Goal: Task Accomplishment & Management: Manage account settings

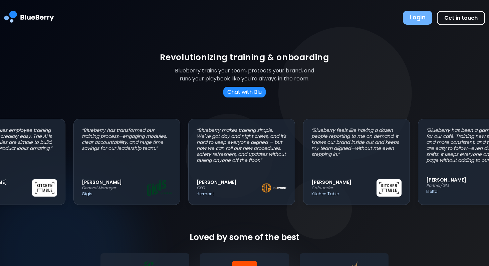
scroll to position [0, 48]
click at [416, 23] on button "Login" at bounding box center [417, 18] width 29 height 14
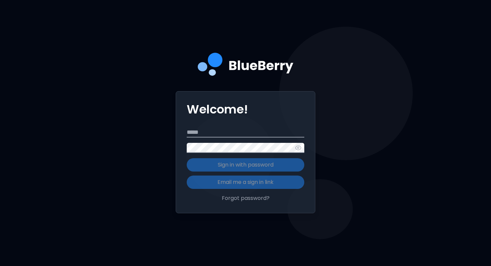
click at [233, 131] on input "Email" at bounding box center [245, 133] width 117 height 10
type input "**********"
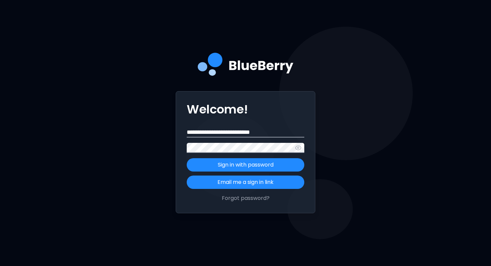
click at [187, 158] on button "Sign in with password" at bounding box center [245, 164] width 117 height 13
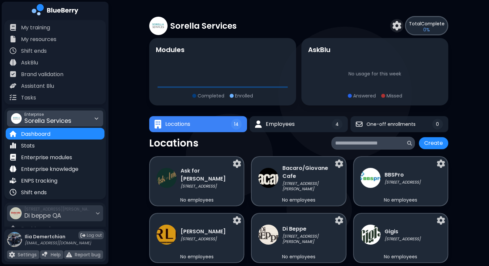
click at [46, 118] on span "Sorella Services" at bounding box center [47, 120] width 47 height 8
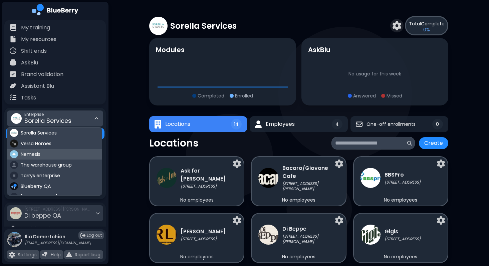
scroll to position [39, 0]
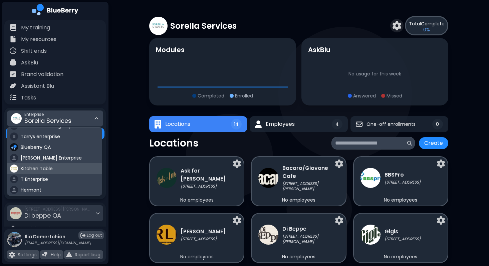
click at [44, 168] on span "Kitchen Table" at bounding box center [37, 169] width 32 height 6
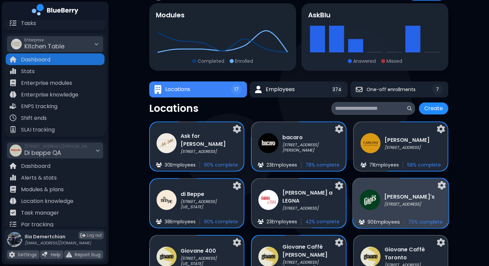
scroll to position [44, 0]
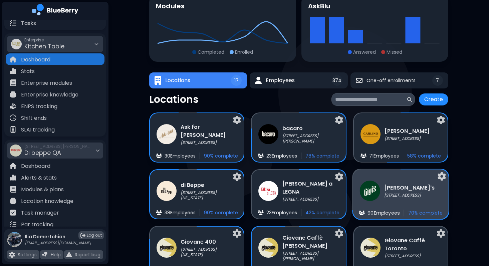
click at [398, 188] on h3 "Gigi's" at bounding box center [409, 188] width 50 height 8
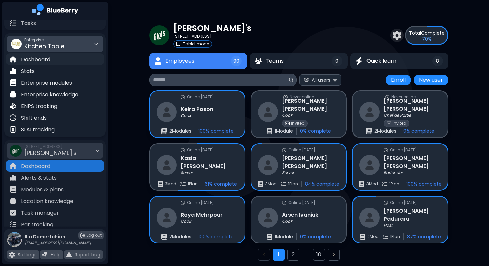
click at [57, 60] on div "Dashboard" at bounding box center [55, 59] width 99 height 12
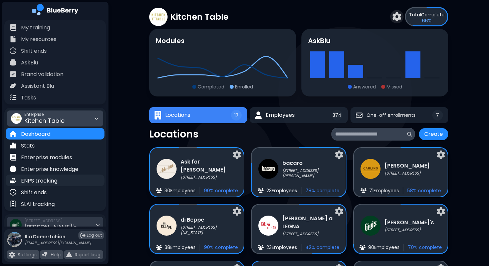
scroll to position [50, 0]
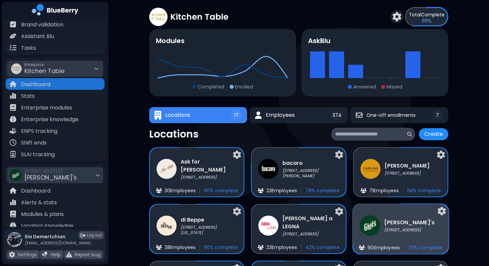
click at [418, 226] on h3 "[PERSON_NAME]'s" at bounding box center [409, 222] width 50 height 8
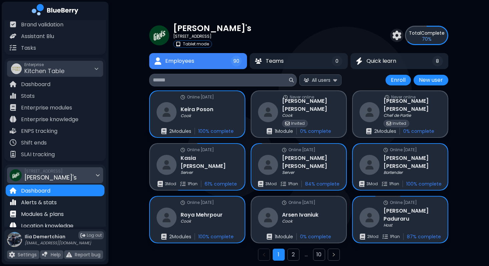
scroll to position [92, 0]
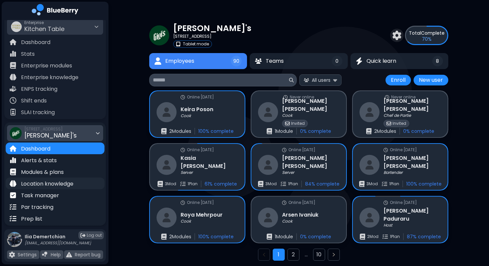
click at [72, 181] on p "Location knowledge" at bounding box center [47, 184] width 52 height 8
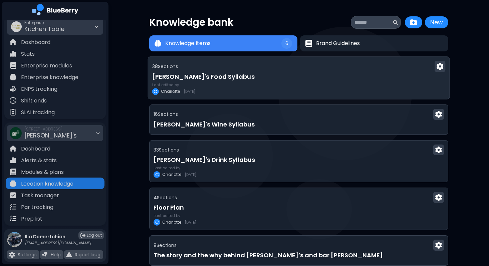
click at [266, 79] on h3 "Gigi's Food Syllabus" at bounding box center [298, 76] width 293 height 9
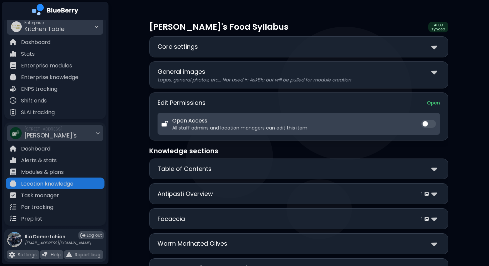
click at [260, 48] on div "Core settings" at bounding box center [299, 47] width 282 height 10
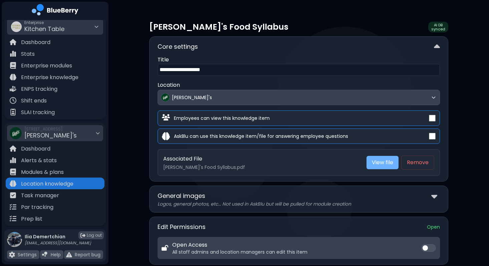
click at [378, 161] on link "View file" at bounding box center [382, 162] width 32 height 13
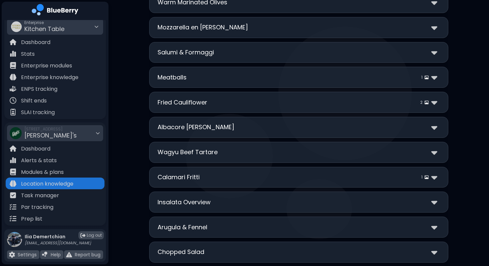
scroll to position [367, 0]
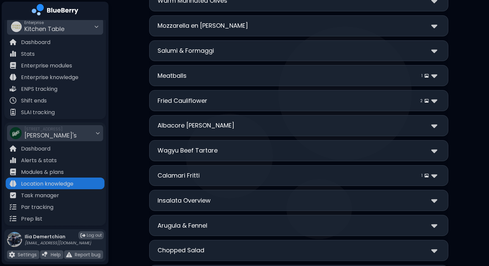
click at [291, 108] on div "**********" at bounding box center [298, 100] width 299 height 21
click at [299, 99] on div "Fried Cauliflower 2" at bounding box center [299, 101] width 282 height 10
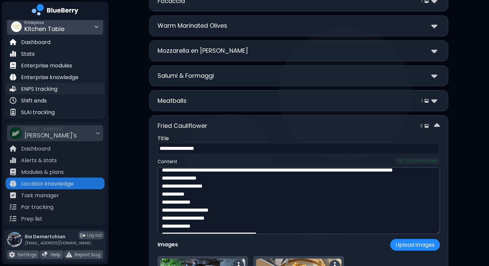
scroll to position [0, 0]
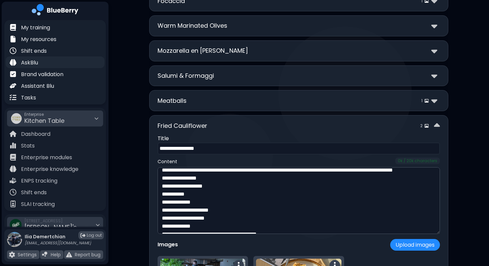
click at [54, 62] on div "AskBlu" at bounding box center [55, 62] width 99 height 12
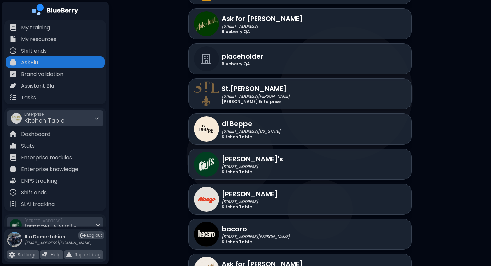
scroll to position [1135, 0]
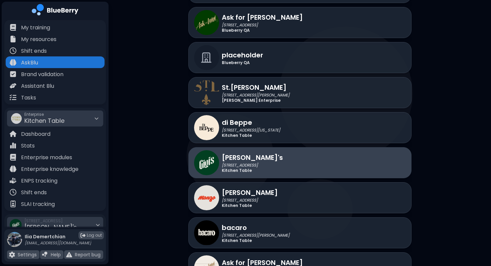
click at [279, 168] on div "Gigi's 2968 Christmas Way Kitchen Table" at bounding box center [299, 162] width 223 height 31
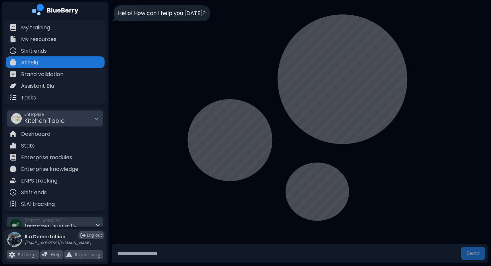
click at [165, 250] on input "text" at bounding box center [286, 253] width 344 height 13
type input "**********"
click at [461, 247] on button "Send" at bounding box center [473, 253] width 24 height 13
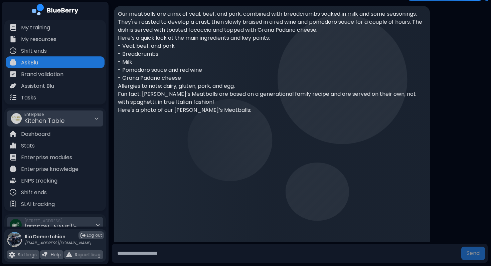
scroll to position [120, 0]
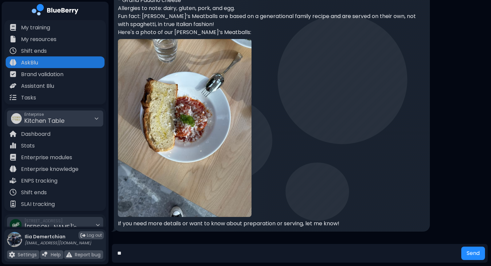
type input "*"
type input "**********"
click at [461, 247] on button "Send" at bounding box center [473, 253] width 24 height 13
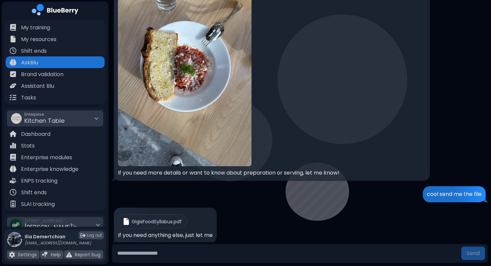
scroll to position [182, 0]
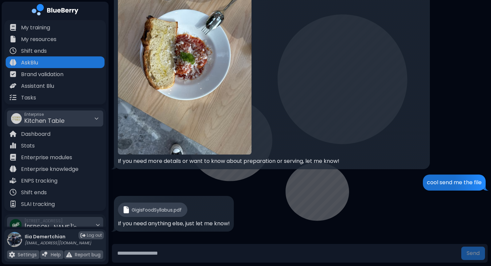
click at [155, 208] on span "GigisFoodSyllabus.pdf" at bounding box center [157, 210] width 50 height 6
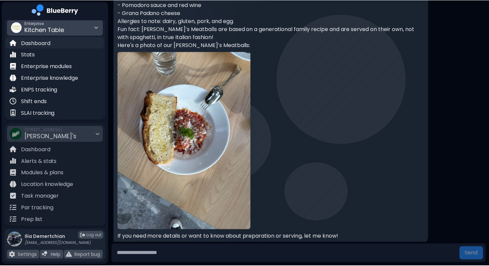
scroll to position [99, 0]
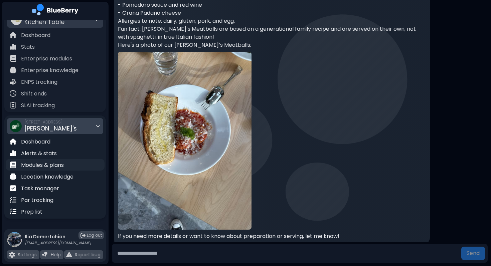
click at [62, 166] on p "Modules & plans" at bounding box center [42, 165] width 43 height 8
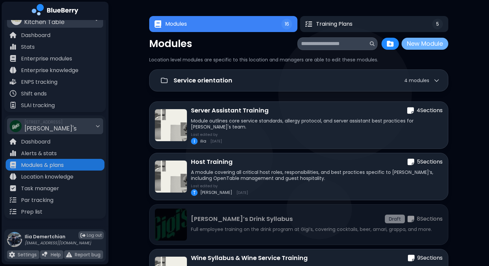
click at [428, 43] on button "New Module" at bounding box center [425, 44] width 47 height 12
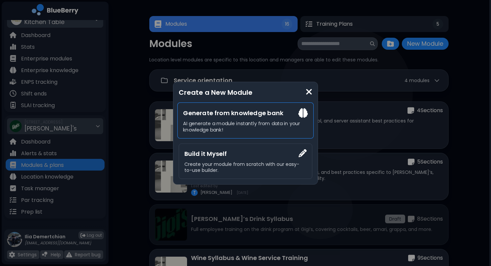
click at [236, 114] on h3 "Generate from knowledge bank" at bounding box center [245, 113] width 125 height 10
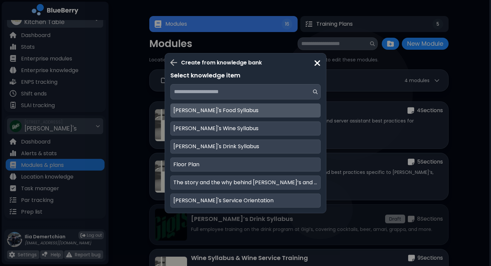
click at [240, 108] on div "Gigi's Food Syllabus" at bounding box center [245, 110] width 150 height 14
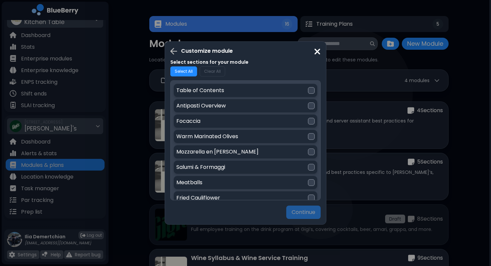
click at [183, 71] on button "Select All" at bounding box center [183, 71] width 27 height 10
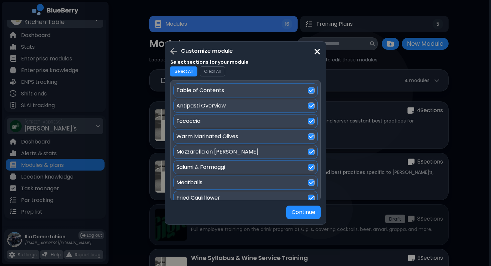
click at [183, 71] on button "Select All" at bounding box center [183, 71] width 27 height 10
click at [205, 99] on div "Antipasti Overview" at bounding box center [245, 106] width 144 height 14
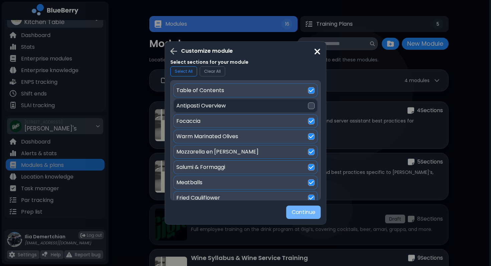
click at [291, 213] on button "Continue" at bounding box center [303, 212] width 34 height 13
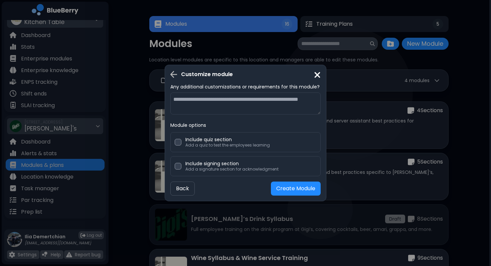
click at [389, 123] on div "Customize module Any additional customizations or requirements for this module?…" at bounding box center [245, 133] width 491 height 266
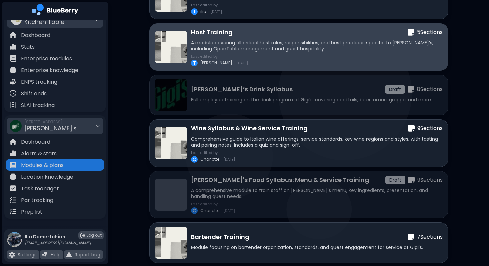
scroll to position [134, 0]
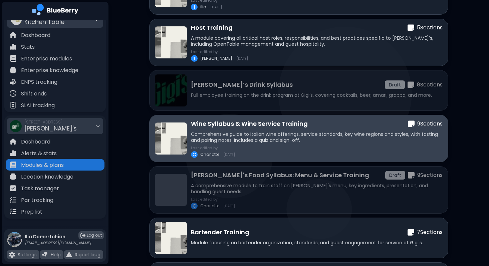
click at [325, 124] on div "Wine Syllabus & Wine Service Training 9 Section s Comprehensive guide to Italia…" at bounding box center [317, 138] width 252 height 39
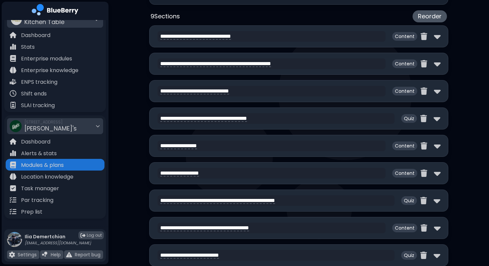
scroll to position [341, 0]
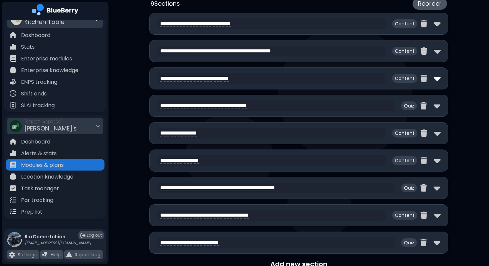
click at [438, 81] on img at bounding box center [437, 78] width 7 height 11
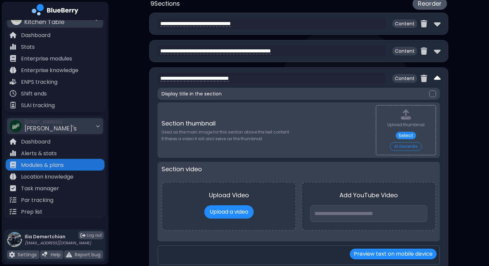
type textarea "**********"
click at [438, 81] on img at bounding box center [437, 78] width 7 height 11
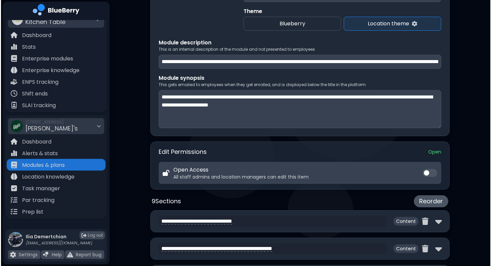
scroll to position [0, 0]
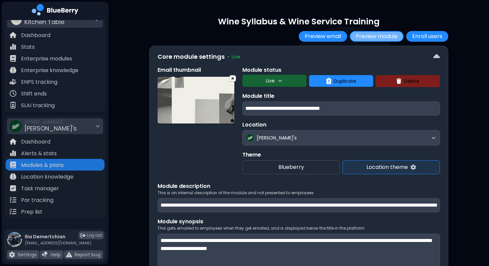
click at [371, 33] on button "Preview module" at bounding box center [377, 36] width 54 height 11
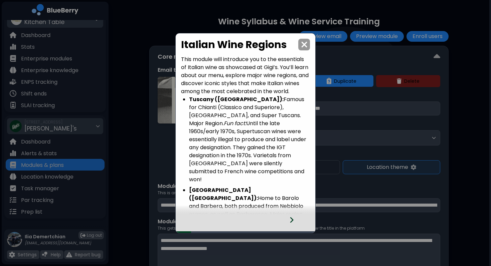
click at [381, 193] on div "Italian Wine Regions This module will introduce you to the essentials of Italia…" at bounding box center [245, 133] width 491 height 266
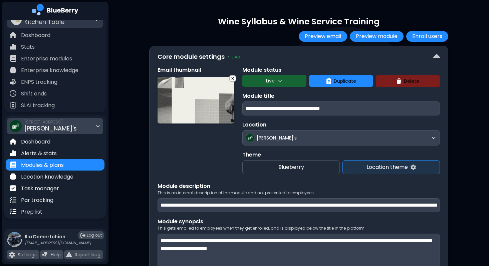
click at [47, 123] on span "[STREET_ADDRESS]" at bounding box center [50, 121] width 52 height 5
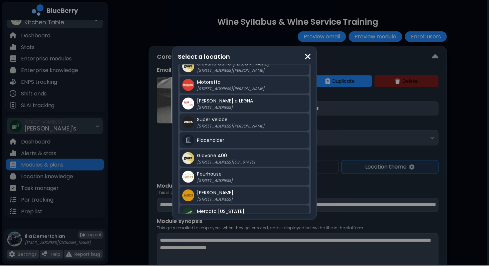
scroll to position [187, 0]
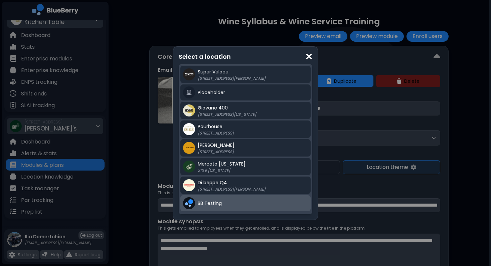
click at [220, 199] on div "BB Testing" at bounding box center [253, 203] width 110 height 8
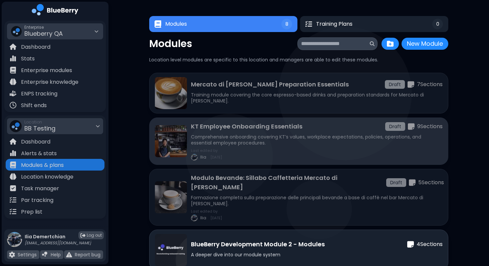
scroll to position [196, 0]
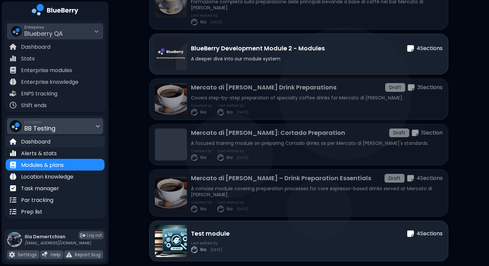
click at [67, 142] on div "Dashboard" at bounding box center [55, 142] width 99 height 12
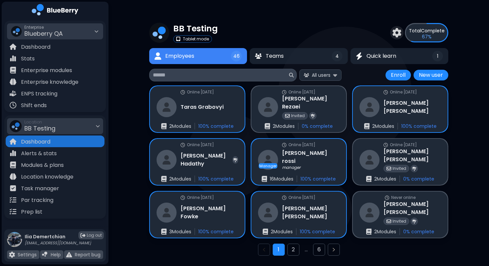
click at [62, 114] on div "My training My resources Shift ends AskBlu Brand validation Assistant Blu Tasks…" at bounding box center [54, 76] width 101 height 286
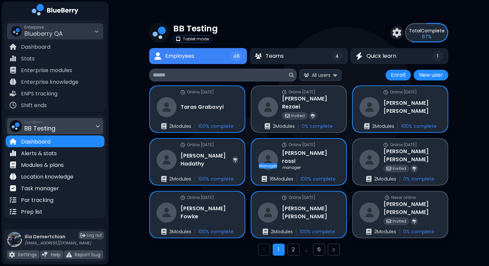
click at [50, 126] on span "BB Testing" at bounding box center [39, 128] width 31 height 8
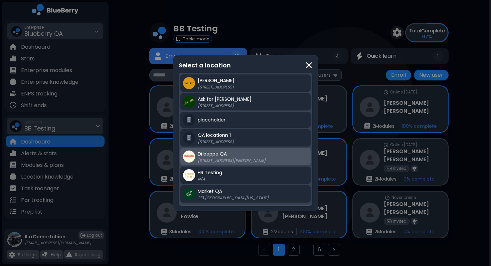
click at [221, 159] on p "[STREET_ADDRESS][PERSON_NAME]" at bounding box center [239, 160] width 83 height 5
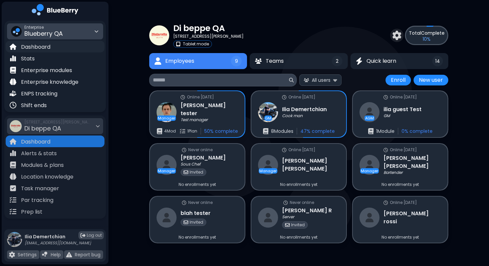
click at [53, 43] on div "Dashboard" at bounding box center [55, 47] width 99 height 12
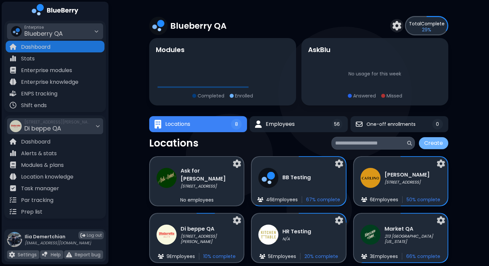
click at [435, 147] on button "Create" at bounding box center [433, 143] width 29 height 12
select select "**********"
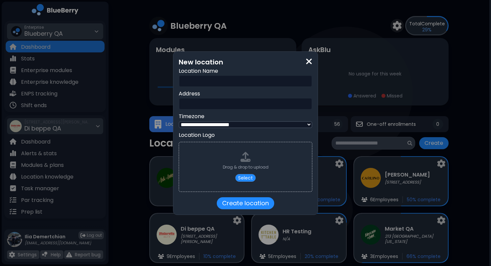
click at [221, 85] on input "text" at bounding box center [246, 81] width 134 height 12
type input "**********"
click at [231, 200] on button "Create location" at bounding box center [245, 203] width 57 height 12
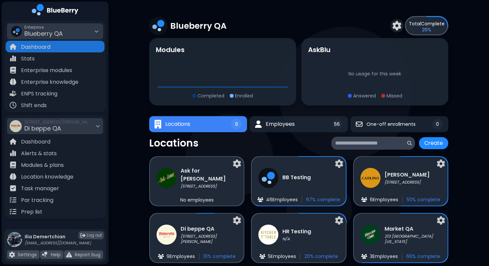
scroll to position [70, 0]
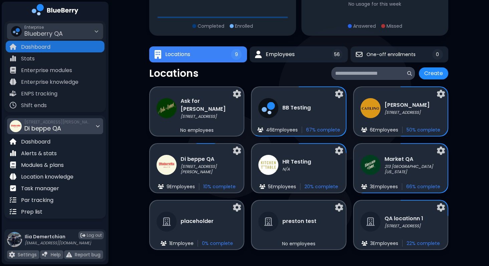
click at [60, 129] on span "Di beppe QA" at bounding box center [42, 128] width 37 height 8
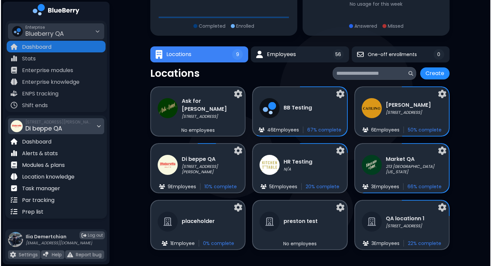
scroll to position [0, 0]
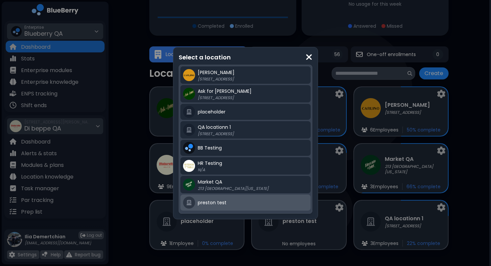
click at [236, 208] on div "preston test" at bounding box center [245, 203] width 130 height 16
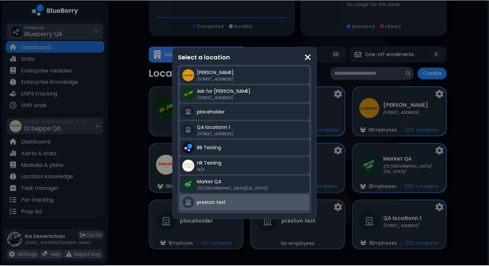
scroll to position [70, 0]
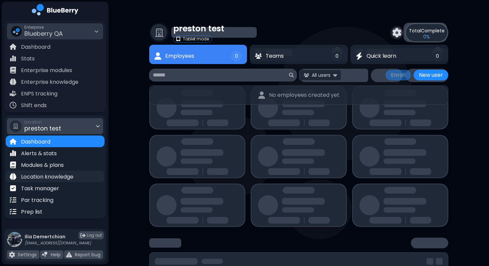
click at [39, 175] on p "Location knowledge" at bounding box center [47, 177] width 52 height 8
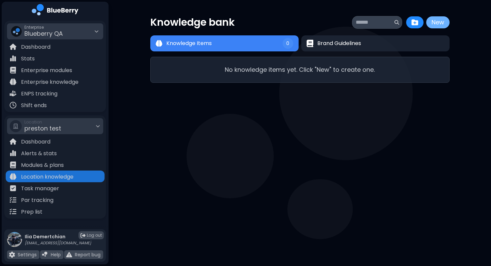
click at [442, 22] on button "New" at bounding box center [437, 22] width 23 height 12
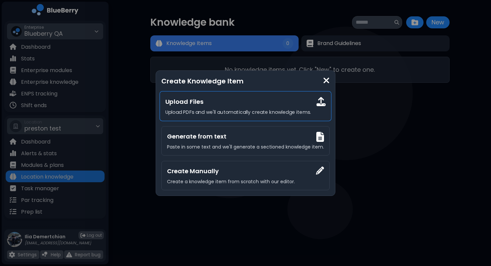
click at [208, 109] on p "Upload PDFs and we'll automatically create knowledge items." at bounding box center [245, 112] width 160 height 6
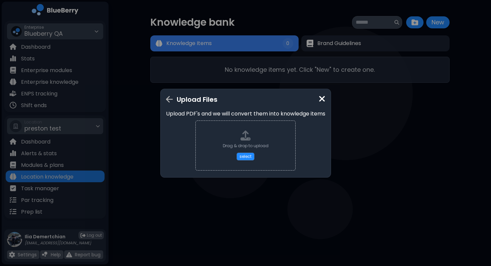
click at [239, 142] on div "Drag & drop to upload select" at bounding box center [246, 146] width 46 height 30
type input "**********"
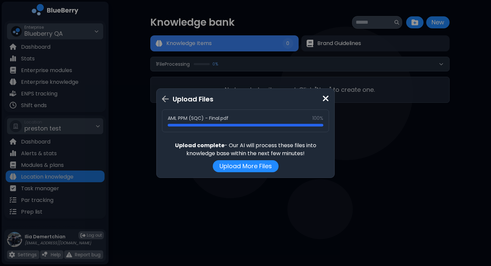
click at [372, 184] on div "Upload Files AML PPM (SQC) - Final.pdf 100% Upload complete - Our AI will proce…" at bounding box center [245, 133] width 491 height 266
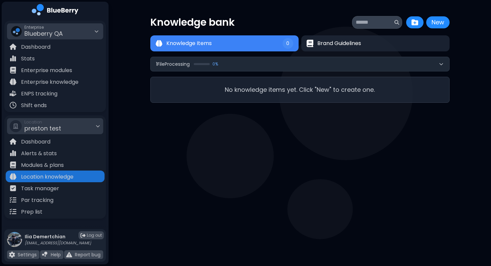
click at [263, 65] on button "1 File Processing 0 %" at bounding box center [300, 64] width 298 height 14
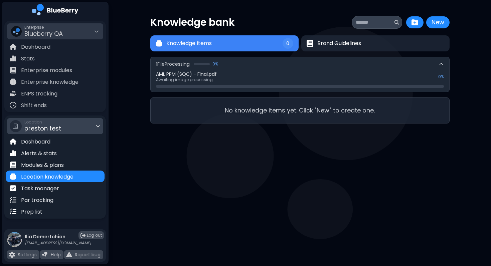
click at [60, 123] on div "Location preston test" at bounding box center [55, 126] width 96 height 16
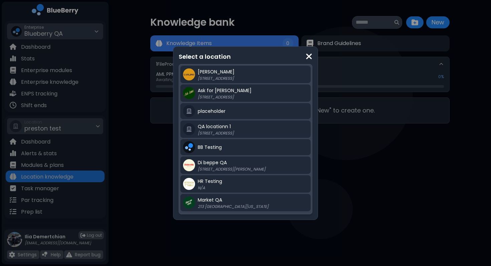
click at [126, 161] on div "Select a location [PERSON_NAME] QA [STREET_ADDRESS] Ask for [PERSON_NAME] [STRE…" at bounding box center [245, 133] width 491 height 266
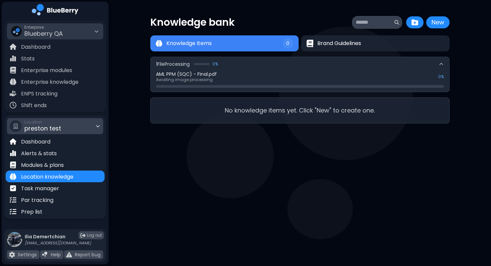
click at [73, 128] on div "Location preston test" at bounding box center [55, 126] width 96 height 16
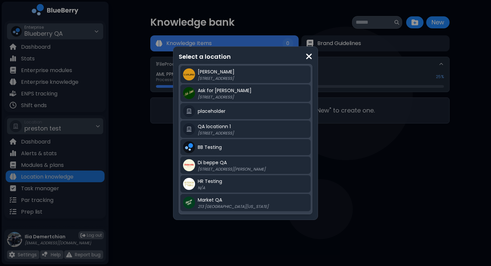
click at [142, 150] on div "Select a location [PERSON_NAME] QA [STREET_ADDRESS] Ask for [PERSON_NAME] [STRE…" at bounding box center [245, 133] width 491 height 266
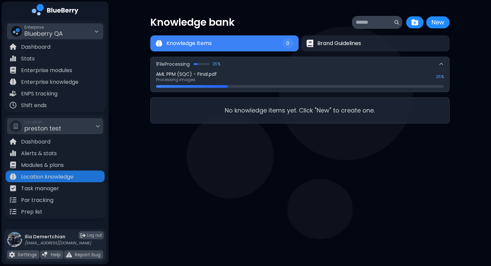
click at [62, 24] on div "Enterprise Blueberry QA" at bounding box center [55, 31] width 96 height 16
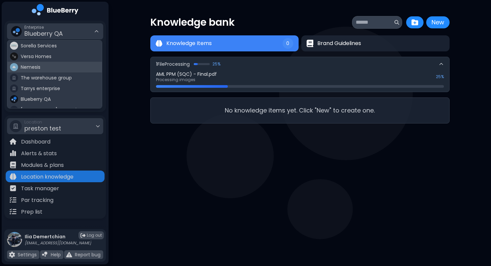
scroll to position [39, 0]
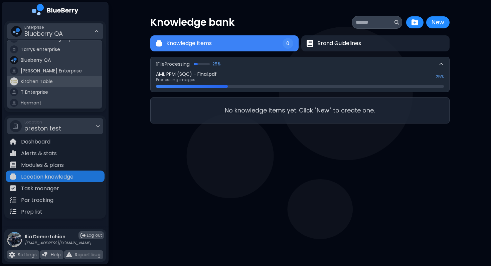
click at [42, 83] on span "Kitchen Table" at bounding box center [37, 81] width 32 height 6
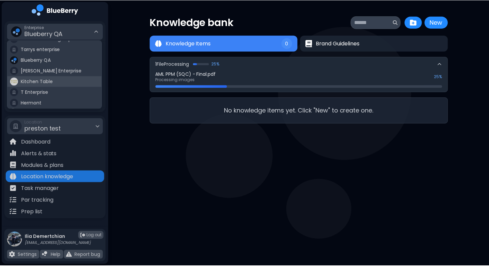
scroll to position [59, 0]
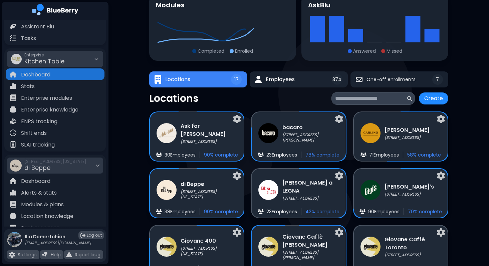
scroll to position [54, 0]
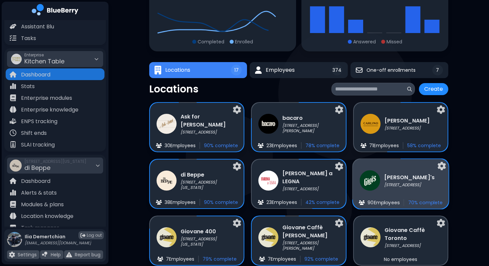
click at [403, 184] on p "[STREET_ADDRESS]" at bounding box center [409, 184] width 50 height 5
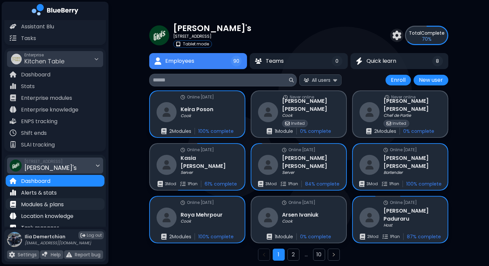
click at [39, 200] on div "Modules & plans" at bounding box center [55, 204] width 99 height 12
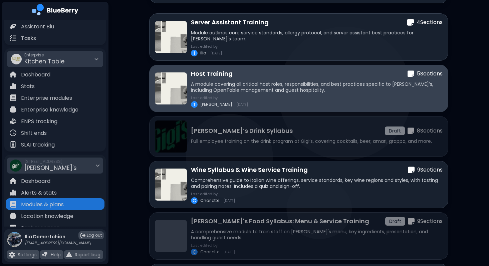
scroll to position [94, 0]
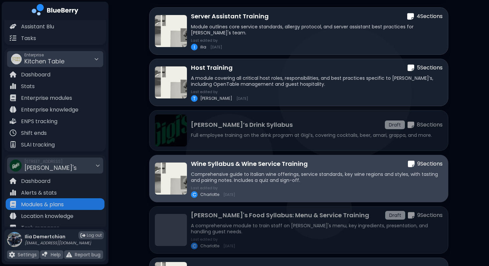
click at [246, 173] on p "Comprehensive guide to Italian wine offerings, service standards, key wine regi…" at bounding box center [317, 177] width 252 height 12
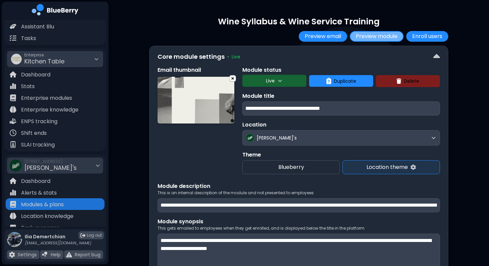
click at [376, 36] on button "Preview module" at bounding box center [377, 36] width 54 height 11
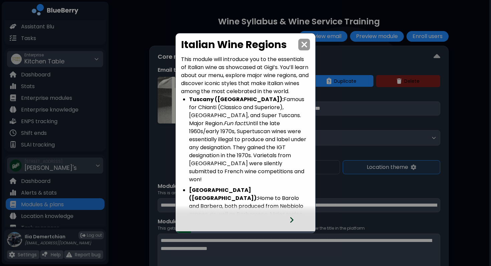
click at [292, 218] on icon at bounding box center [291, 219] width 5 height 7
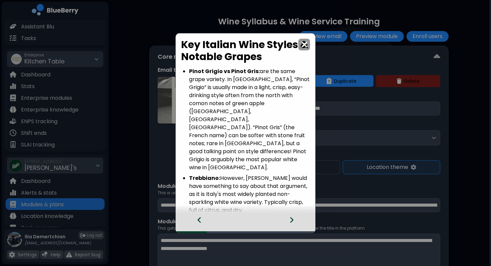
click at [292, 218] on icon at bounding box center [291, 219] width 5 height 7
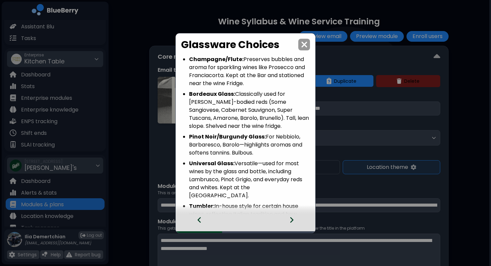
click at [292, 218] on icon at bounding box center [291, 219] width 5 height 7
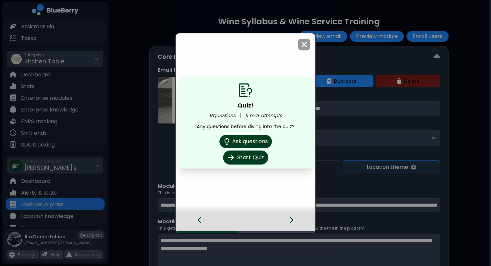
click at [247, 155] on button "Start Quiz" at bounding box center [245, 158] width 45 height 14
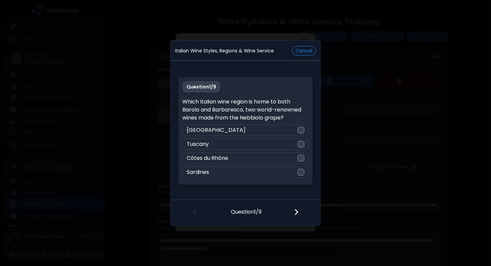
click at [299, 211] on div at bounding box center [299, 212] width 39 height 25
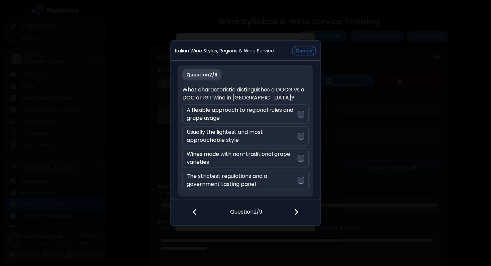
click at [299, 211] on div at bounding box center [299, 212] width 39 height 25
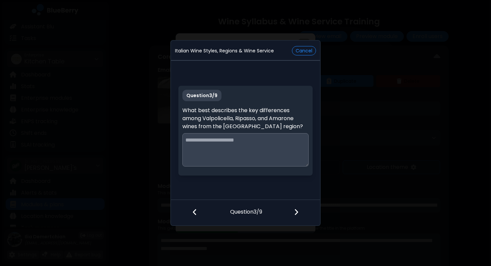
click at [222, 151] on textarea at bounding box center [245, 149] width 126 height 33
click at [302, 48] on button "Cancel" at bounding box center [304, 50] width 24 height 9
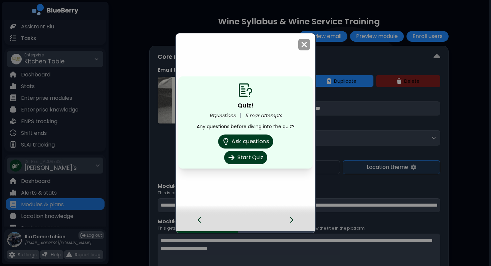
click at [248, 142] on button "Ask questions" at bounding box center [245, 142] width 55 height 14
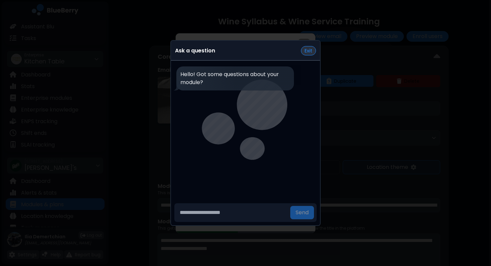
click at [307, 48] on button "Exit" at bounding box center [308, 50] width 15 height 9
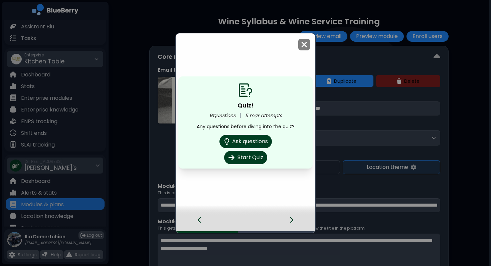
click at [305, 45] on img at bounding box center [304, 44] width 7 height 9
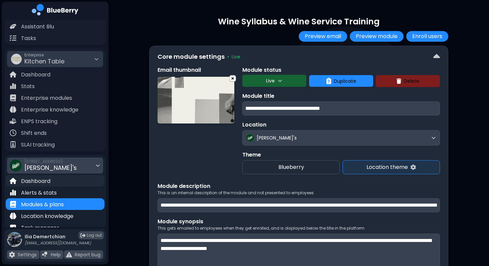
click at [36, 183] on p "Dashboard" at bounding box center [35, 181] width 29 height 8
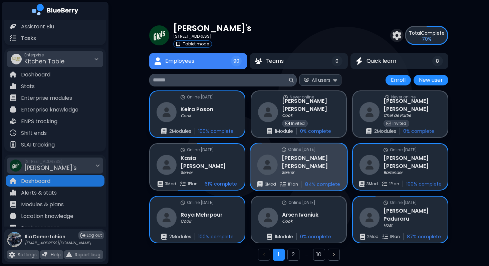
click at [302, 173] on div "Megan Albrice Server" at bounding box center [298, 165] width 83 height 22
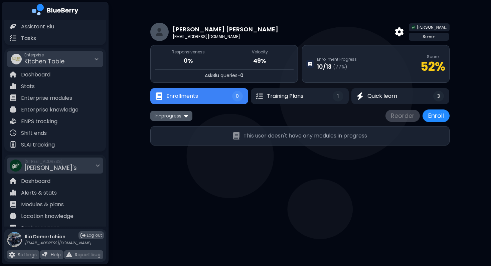
click at [167, 112] on div "In-progress" at bounding box center [171, 116] width 42 height 10
click at [170, 127] on button "All" at bounding box center [171, 129] width 38 height 10
click at [293, 96] on span "Training Plans" at bounding box center [285, 96] width 36 height 8
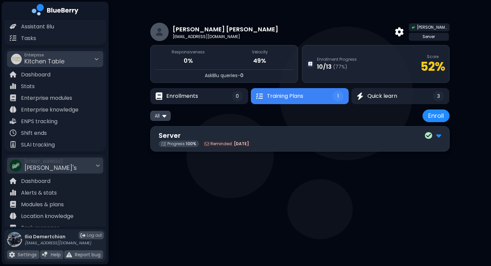
click at [278, 137] on div "Server" at bounding box center [300, 136] width 282 height 10
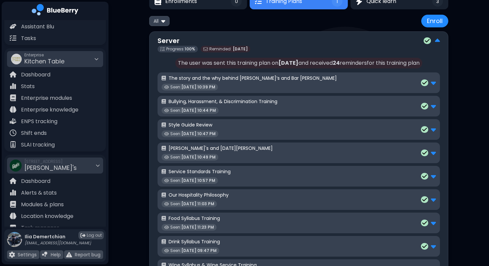
scroll to position [113, 0]
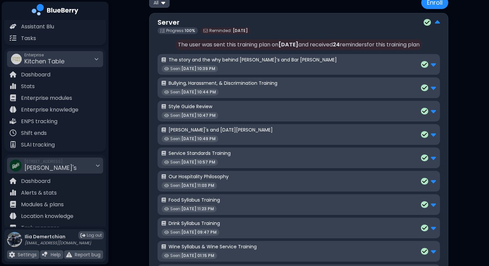
click at [309, 111] on div "Style Guide Review Seen: Jun 6, 10:47 PM" at bounding box center [299, 110] width 274 height 15
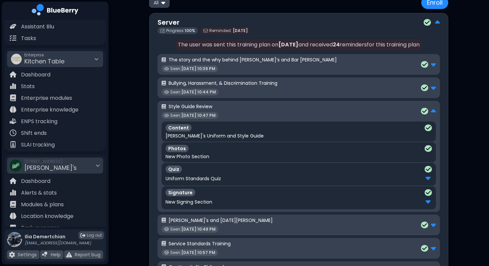
click at [263, 178] on div "Uniform Standards Quiz" at bounding box center [299, 178] width 266 height 9
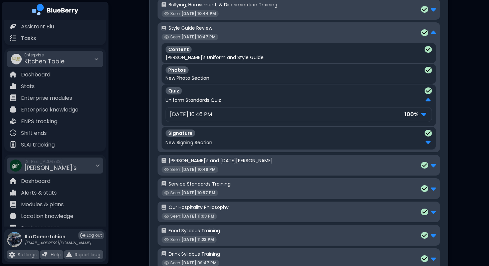
scroll to position [193, 0]
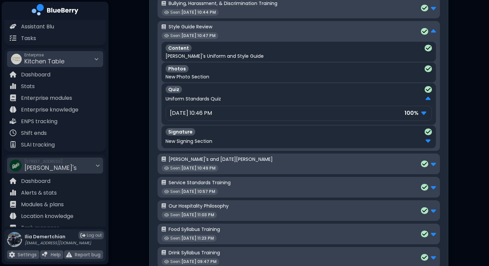
click at [390, 112] on div "Jun 6, 10:46 PM 100 %" at bounding box center [299, 113] width 258 height 9
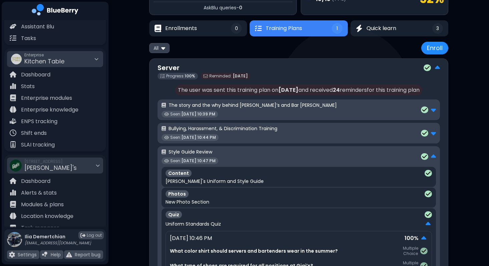
scroll to position [0, 0]
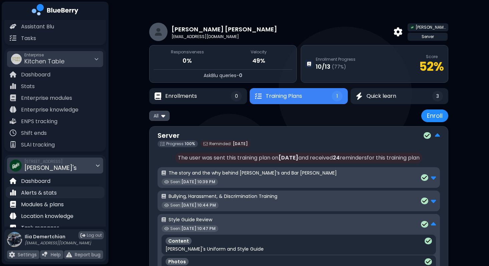
click at [58, 195] on div "Alerts & stats" at bounding box center [55, 193] width 99 height 12
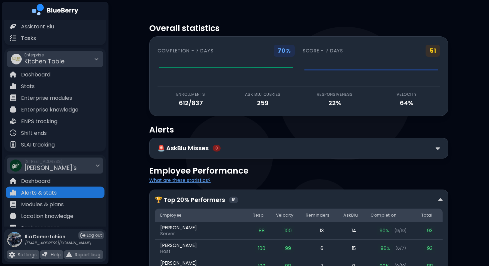
click at [279, 154] on div "🚨 AskBlu Misses 8" at bounding box center [298, 148] width 299 height 21
click at [267, 148] on div "🚨 AskBlu Misses 8" at bounding box center [299, 148] width 282 height 9
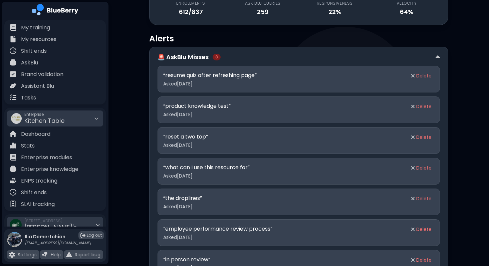
click at [66, 114] on div "Enterprise Kitchen Table" at bounding box center [55, 118] width 96 height 16
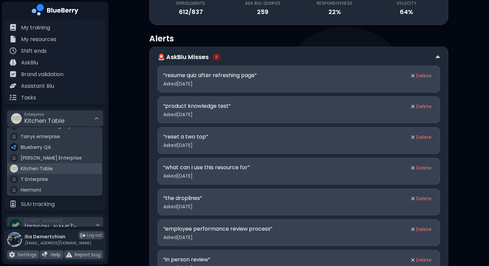
scroll to position [21, 0]
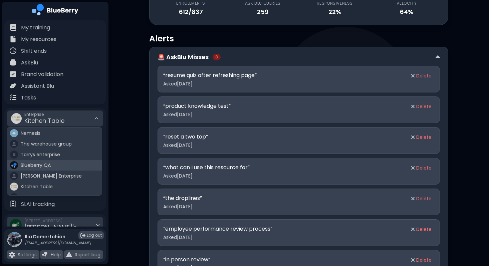
click at [43, 167] on span "Blueberry QA" at bounding box center [36, 165] width 30 height 6
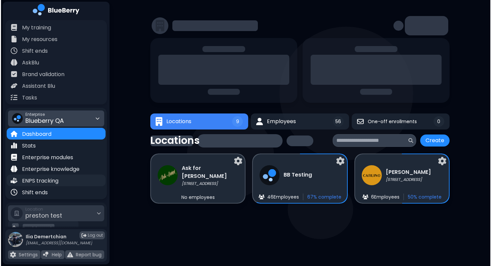
scroll to position [87, 0]
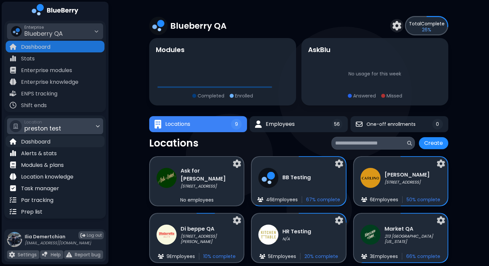
click at [55, 137] on div "Dashboard" at bounding box center [55, 142] width 99 height 12
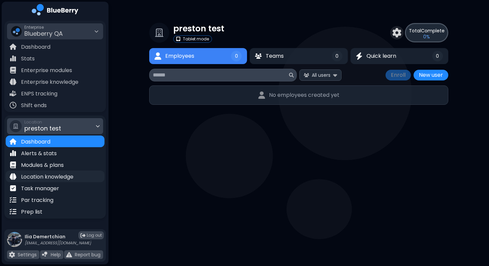
click at [57, 178] on p "Location knowledge" at bounding box center [47, 177] width 52 height 8
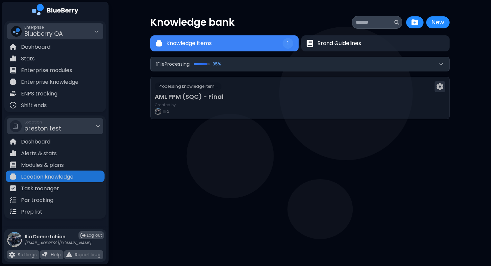
click at [279, 60] on button "1 File Processing 85 %" at bounding box center [300, 64] width 298 height 14
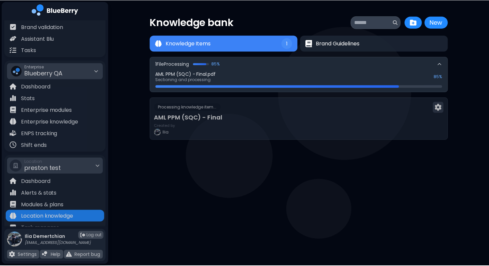
scroll to position [40, 0]
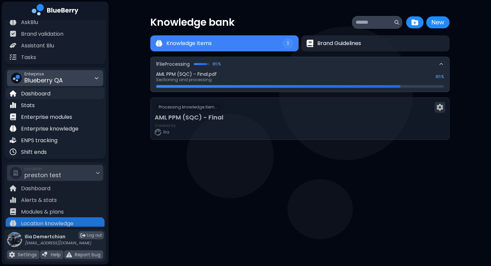
click at [41, 93] on p "Dashboard" at bounding box center [35, 94] width 29 height 8
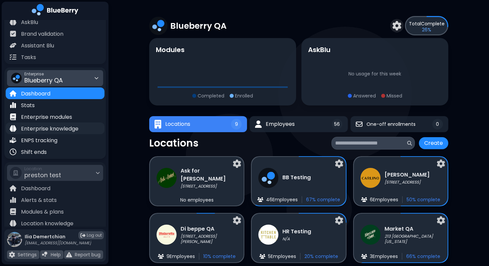
click at [43, 129] on p "Enterprise knowledge" at bounding box center [49, 129] width 57 height 8
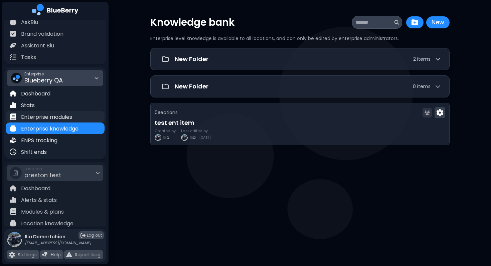
click at [46, 120] on p "Enterprise modules" at bounding box center [46, 117] width 51 height 8
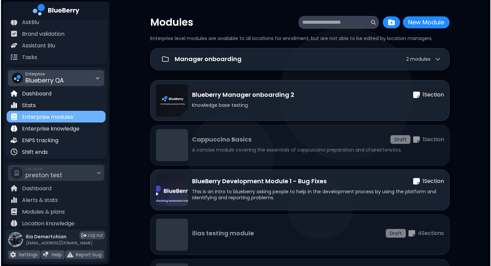
scroll to position [87, 0]
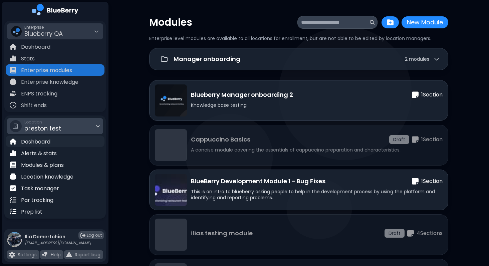
click at [57, 140] on div "Dashboard" at bounding box center [55, 142] width 99 height 12
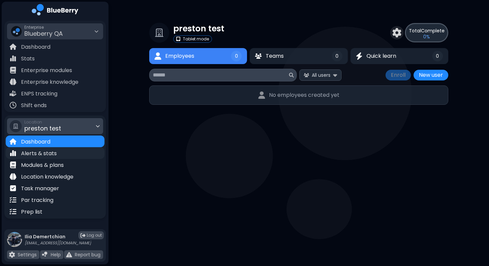
click at [55, 155] on p "Alerts & stats" at bounding box center [39, 154] width 36 height 8
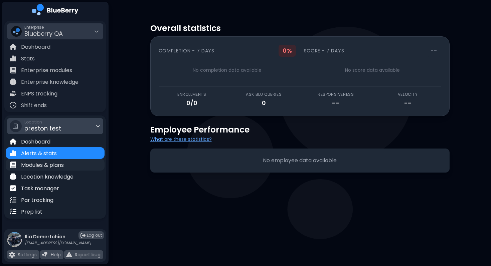
click at [46, 163] on p "Modules & plans" at bounding box center [42, 165] width 43 height 8
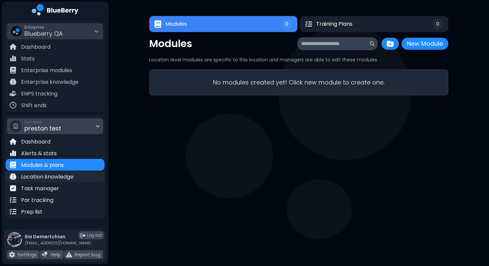
click at [44, 177] on p "Location knowledge" at bounding box center [47, 177] width 52 height 8
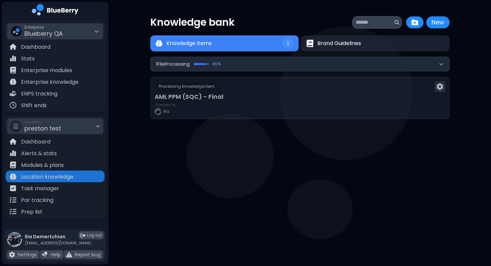
click at [226, 171] on div at bounding box center [300, 173] width 290 height 11
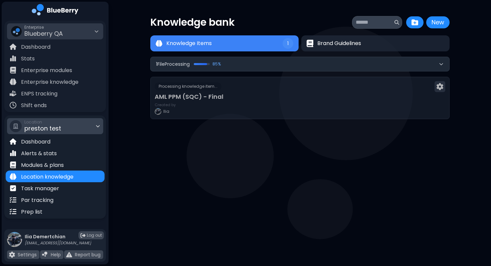
click at [79, 128] on div "Location preston test" at bounding box center [55, 126] width 96 height 16
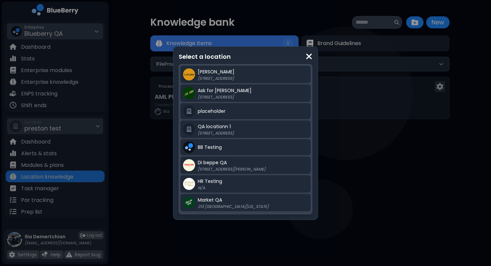
click at [143, 134] on div "Select a location [PERSON_NAME] QA [STREET_ADDRESS] Ask for [PERSON_NAME] [STRE…" at bounding box center [245, 133] width 491 height 266
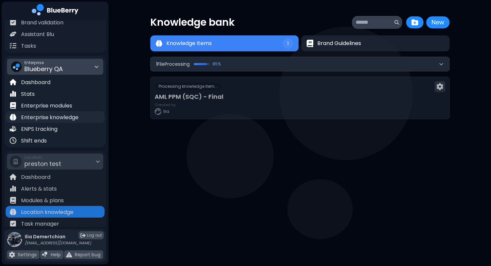
scroll to position [44, 0]
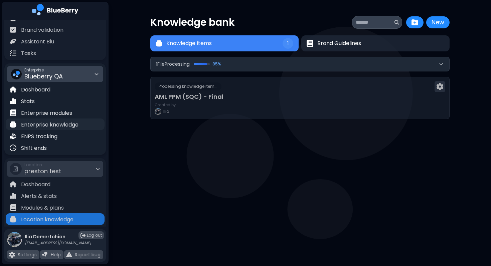
click at [68, 122] on p "Enterprise knowledge" at bounding box center [49, 125] width 57 height 8
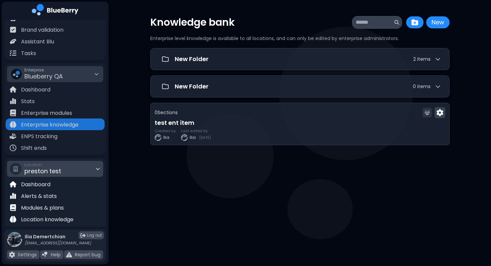
click at [57, 175] on span "preston test" at bounding box center [42, 171] width 37 height 8
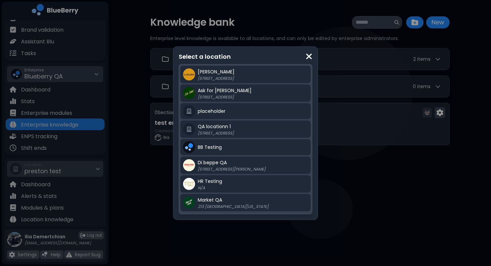
click at [150, 130] on div "Select a location [PERSON_NAME] QA [STREET_ADDRESS] Ask for [PERSON_NAME] [STRE…" at bounding box center [245, 133] width 491 height 266
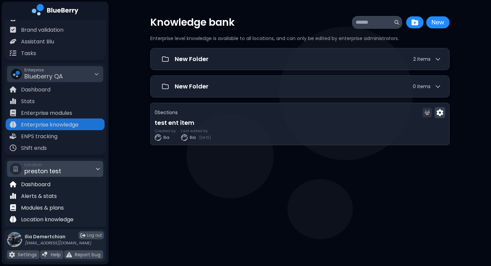
click at [82, 170] on div "Location preston test" at bounding box center [55, 169] width 96 height 16
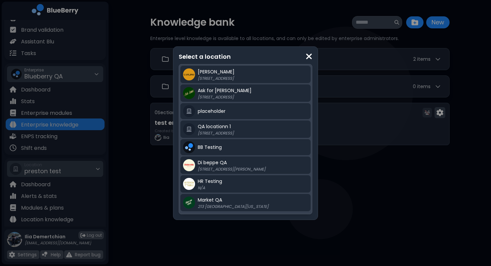
click at [142, 170] on div "Select a location [PERSON_NAME] QA [STREET_ADDRESS] Ask for [PERSON_NAME] [STRE…" at bounding box center [245, 133] width 491 height 266
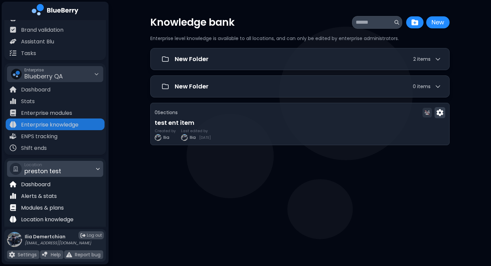
click at [71, 169] on div "Location preston test" at bounding box center [55, 169] width 96 height 16
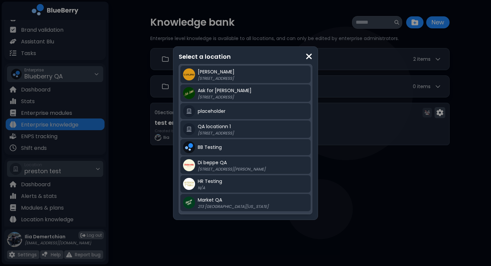
click at [133, 164] on div "Select a location [PERSON_NAME] QA [STREET_ADDRESS] Ask for [PERSON_NAME] [STRE…" at bounding box center [245, 133] width 491 height 266
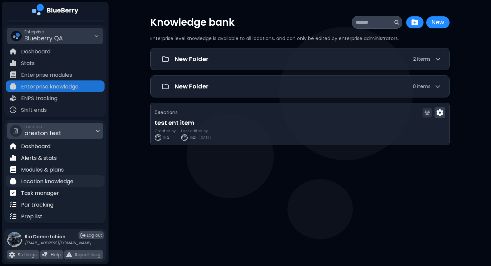
scroll to position [85, 0]
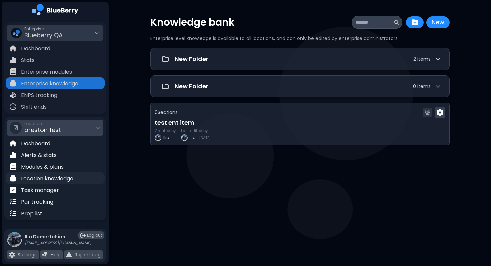
click at [66, 178] on p "Location knowledge" at bounding box center [47, 179] width 52 height 8
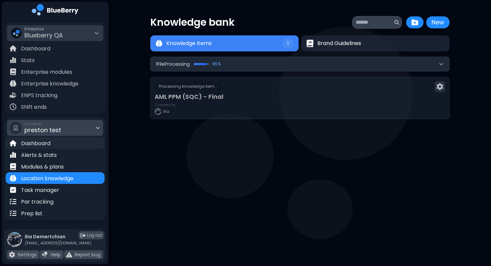
click at [55, 143] on div "Dashboard" at bounding box center [55, 143] width 99 height 12
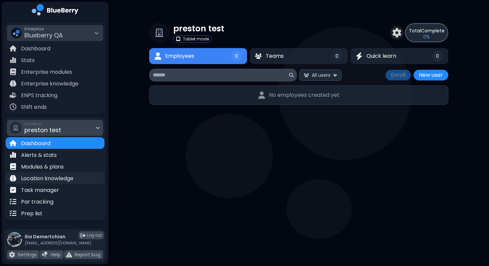
click at [73, 179] on p "Location knowledge" at bounding box center [47, 179] width 52 height 8
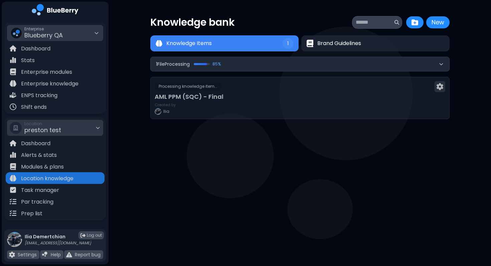
click at [247, 64] on button "1 File Processing 85 %" at bounding box center [300, 64] width 298 height 14
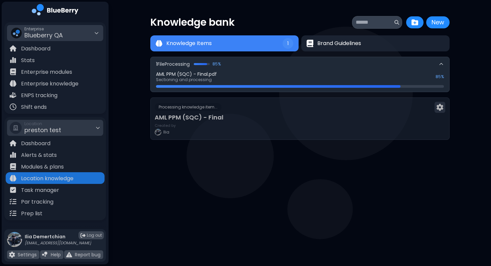
click at [247, 64] on button "1 File Processing 85 %" at bounding box center [300, 64] width 298 height 14
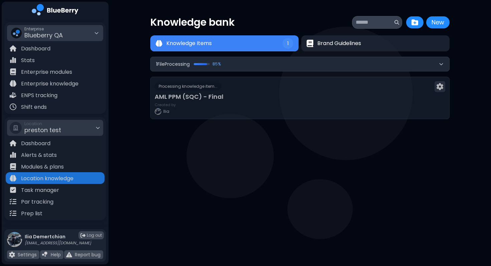
click at [285, 138] on div at bounding box center [264, 134] width 218 height 9
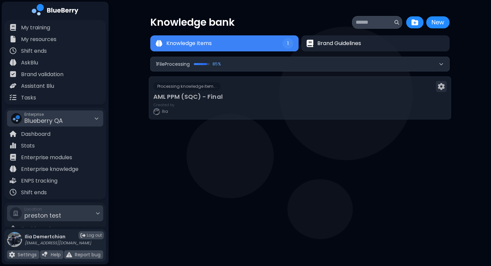
click at [264, 94] on h3 "AML PPM (SQC) - Final" at bounding box center [299, 96] width 293 height 9
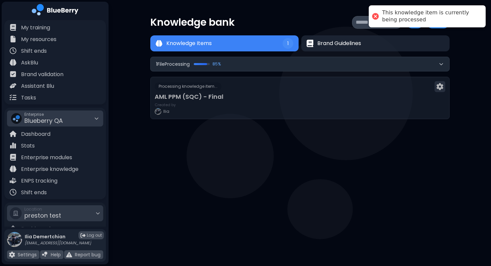
click at [263, 69] on button "1 File Processing 85 %" at bounding box center [300, 64] width 298 height 14
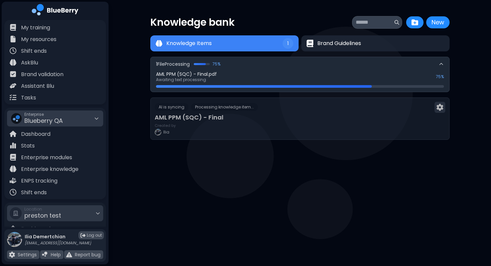
click at [241, 220] on div at bounding box center [299, 241] width 299 height 48
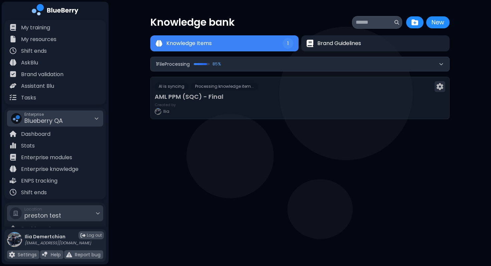
click at [249, 68] on button "1 File Processing 85 %" at bounding box center [300, 64] width 298 height 14
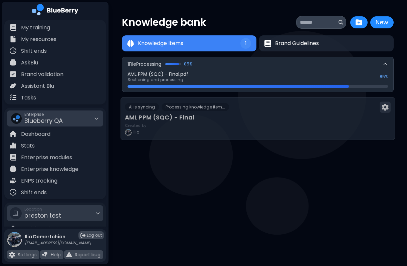
click at [220, 122] on div "AI is syncing Processing knowledge item... AML PPM (SQC) - Final Created by Ilia" at bounding box center [257, 118] width 274 height 43
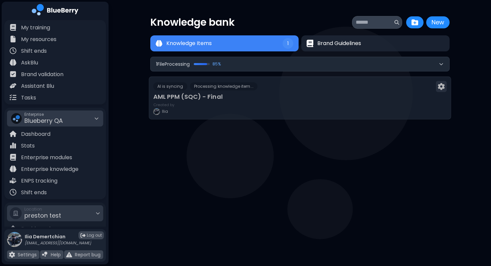
click at [247, 101] on div "AI is syncing Processing knowledge item... AML PPM (SQC) - Final Created by Ilia" at bounding box center [300, 97] width 302 height 43
click at [335, 160] on div at bounding box center [299, 161] width 299 height 208
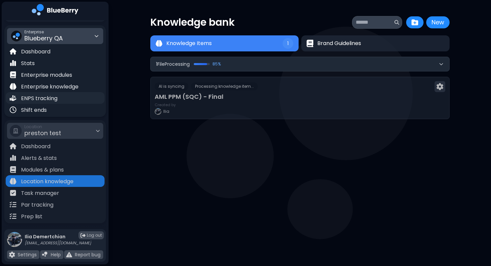
scroll to position [87, 0]
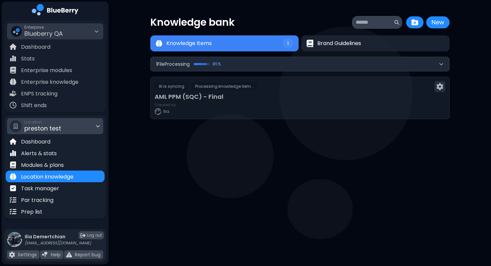
click at [61, 127] on div "Location preston test" at bounding box center [55, 126] width 96 height 16
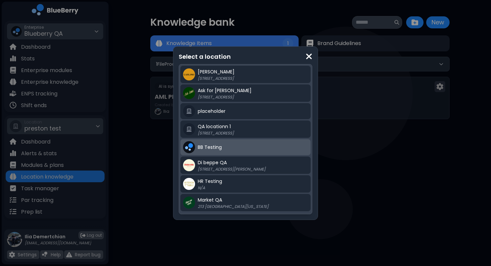
click at [230, 149] on div "BB Testing" at bounding box center [253, 147] width 110 height 8
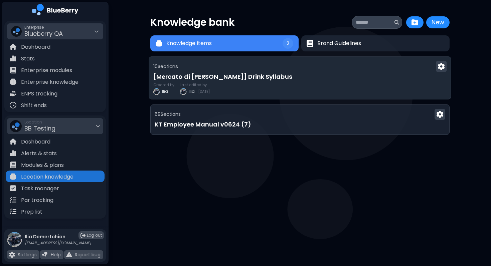
click at [256, 82] on div "10 Section s [Mercato di Luigi] Drink Syllabus Created by Ilia Last edited by I…" at bounding box center [300, 77] width 302 height 43
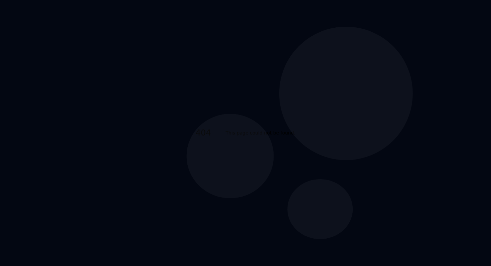
click at [185, 50] on icon at bounding box center [300, 133] width 284 height 213
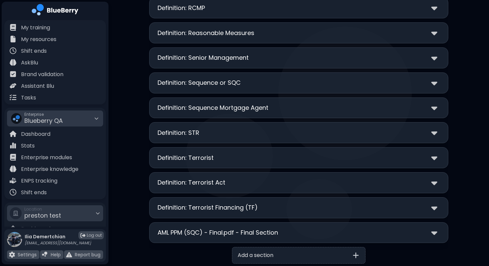
scroll to position [707, 0]
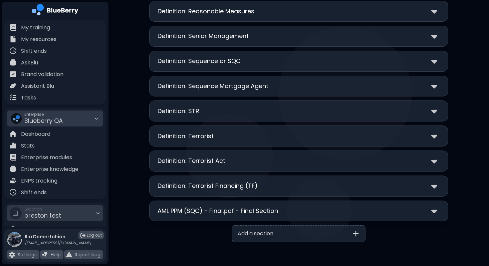
click at [242, 215] on p "AML PPM (SQC) - Final.pdf - Final Section" at bounding box center [218, 210] width 120 height 9
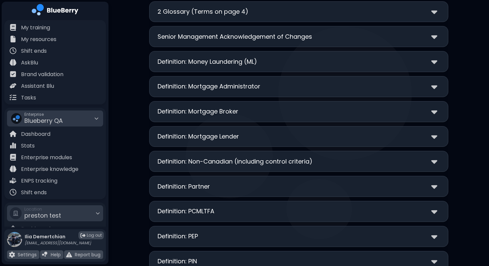
scroll to position [305, 0]
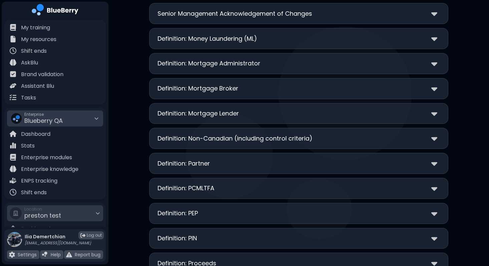
click at [240, 90] on div "Definition: Mortgage Broker" at bounding box center [299, 89] width 282 height 10
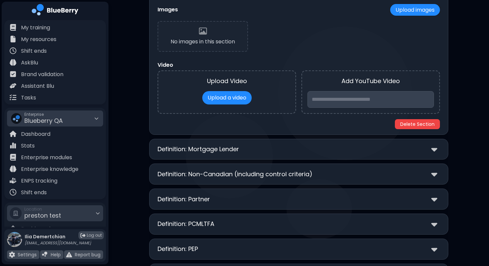
scroll to position [508, 0]
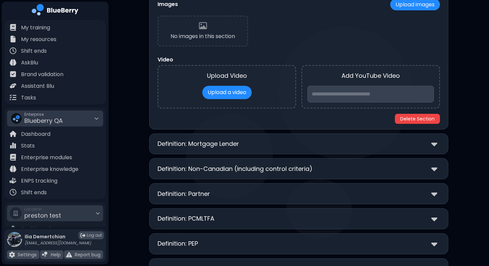
click at [255, 142] on div "Definition: Mortgage Lender" at bounding box center [299, 144] width 282 height 10
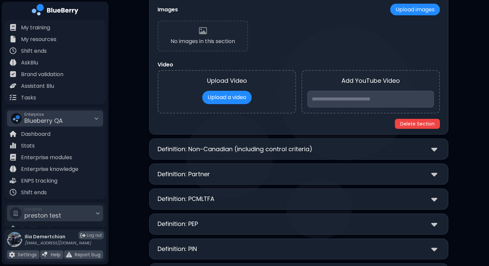
scroll to position [764, 0]
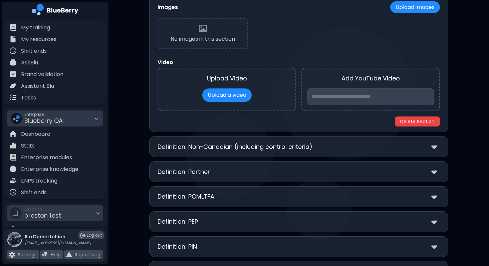
click at [242, 178] on div "**********" at bounding box center [298, 171] width 299 height 21
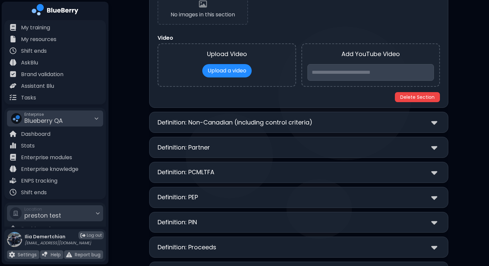
scroll to position [798, 0]
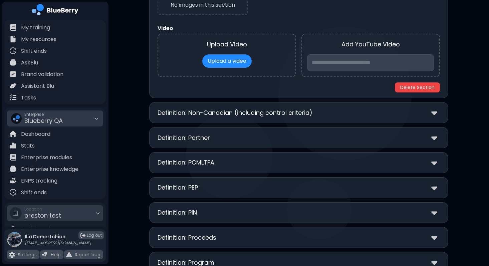
click at [243, 141] on div "Definition: Partner" at bounding box center [299, 138] width 282 height 10
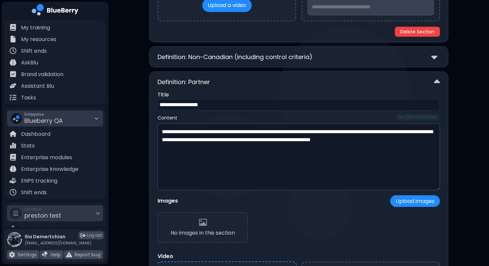
scroll to position [851, 0]
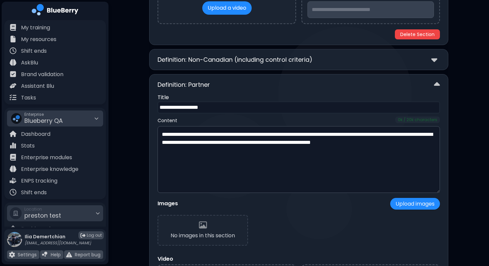
click at [294, 78] on div "**********" at bounding box center [298, 201] width 299 height 255
click at [282, 83] on div "Definition: Partner" at bounding box center [299, 85] width 282 height 10
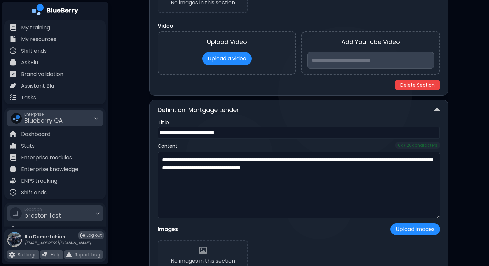
click at [250, 113] on div "Definition: Mortgage Lender" at bounding box center [299, 110] width 282 height 10
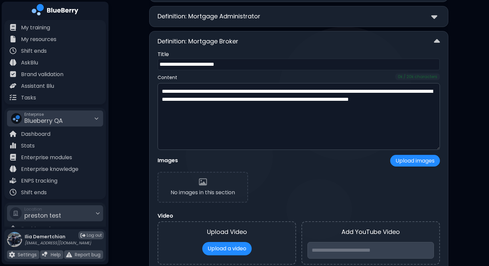
scroll to position [353, 0]
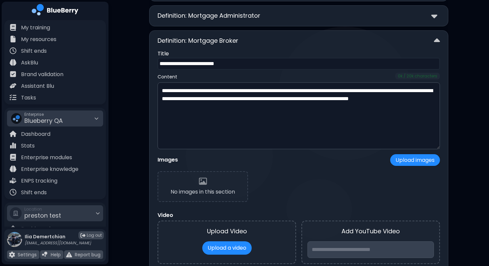
click at [264, 44] on div "Definition: Mortgage Broker" at bounding box center [299, 41] width 282 height 10
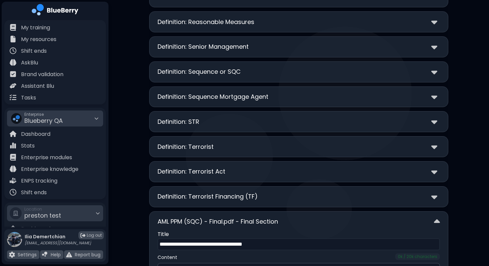
scroll to position [703, 0]
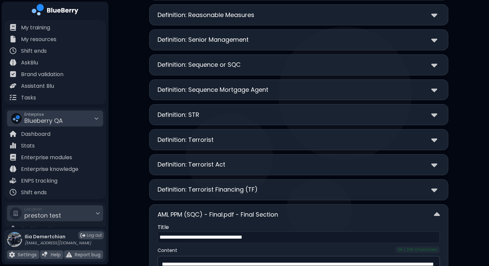
click at [214, 213] on p "AML PPM (SQC) - Final.pdf - Final Section" at bounding box center [218, 214] width 120 height 9
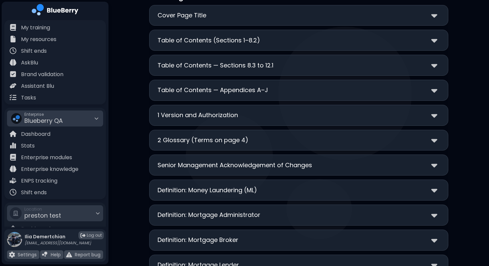
scroll to position [0, 0]
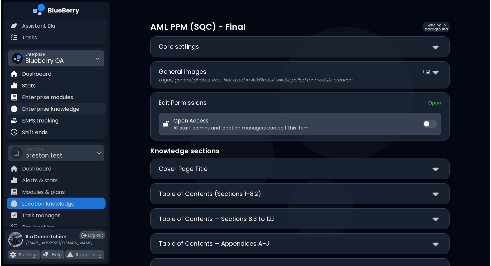
scroll to position [71, 0]
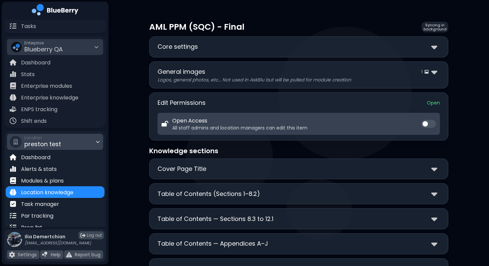
click at [64, 148] on div "Location preston test" at bounding box center [55, 142] width 96 height 16
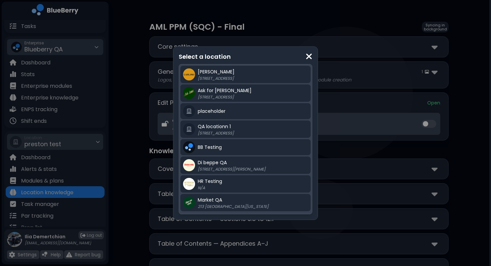
click at [147, 114] on div "Select a location [PERSON_NAME] QA [STREET_ADDRESS] Ask for [PERSON_NAME] [STRE…" at bounding box center [245, 133] width 491 height 266
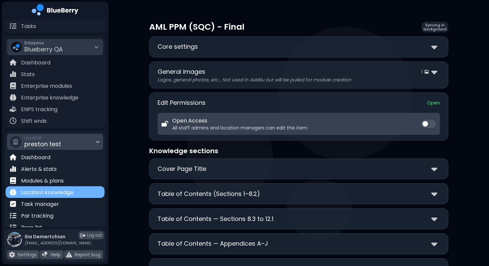
click at [54, 193] on p "Location knowledge" at bounding box center [47, 193] width 52 height 8
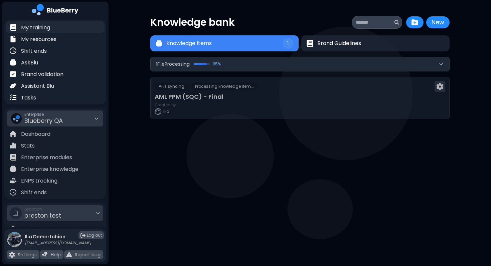
click at [67, 31] on div "My training" at bounding box center [55, 27] width 99 height 12
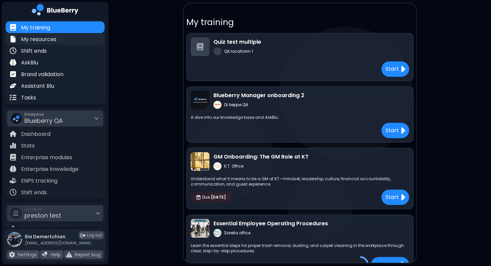
click at [46, 36] on p "My resources" at bounding box center [38, 39] width 35 height 8
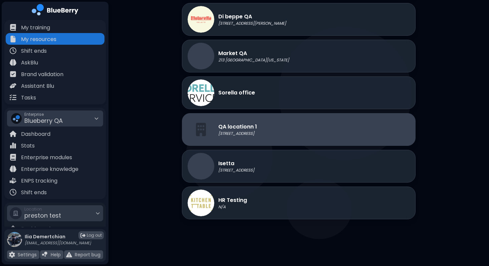
scroll to position [79, 0]
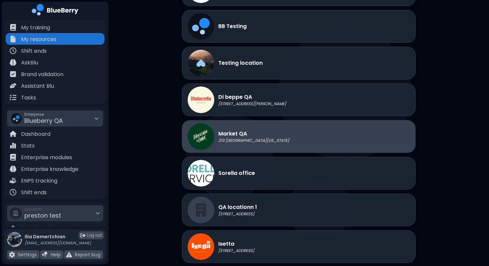
click at [277, 151] on div "Market QA [STREET_ADDRESS][US_STATE]" at bounding box center [299, 136] width 234 height 33
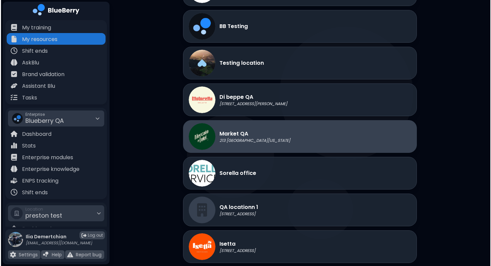
scroll to position [0, 0]
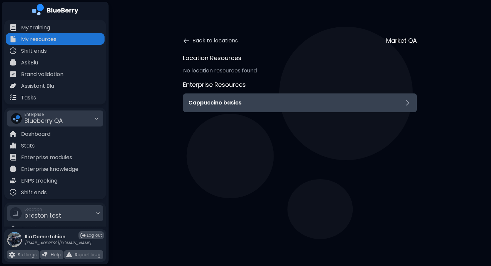
click at [230, 103] on h3 "Cappuccino basics" at bounding box center [214, 103] width 53 height 8
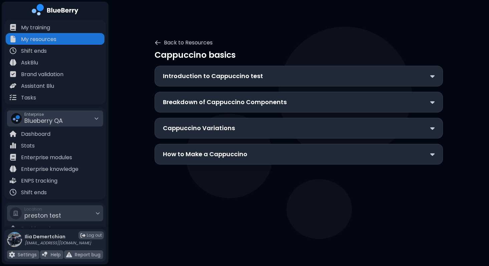
click at [218, 124] on p "Cappuccino Variations" at bounding box center [199, 128] width 72 height 9
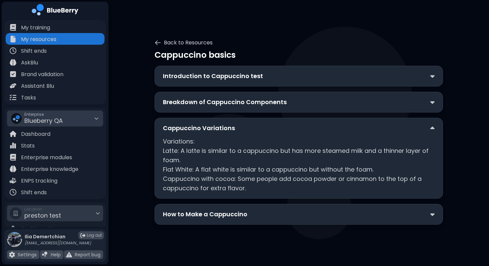
click at [207, 130] on p "Cappuccino Variations" at bounding box center [199, 128] width 72 height 9
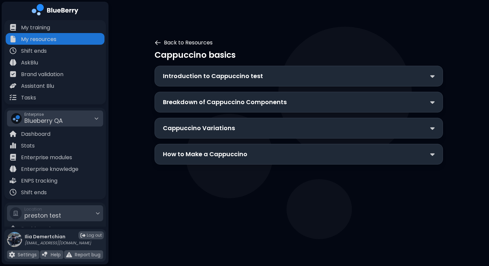
click at [169, 39] on button "Back to Resources" at bounding box center [184, 43] width 58 height 8
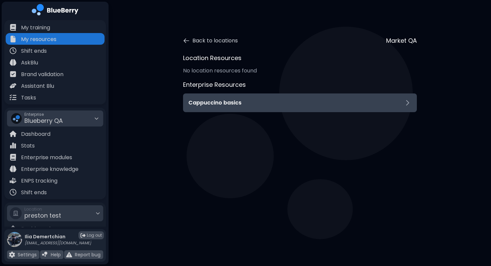
click at [240, 105] on h3 "Cappuccino basics" at bounding box center [214, 103] width 53 height 8
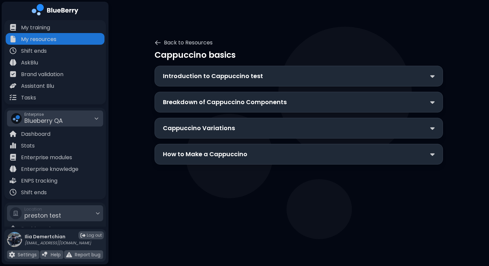
click at [225, 94] on div "Breakdown of Cappuccino Components" at bounding box center [299, 102] width 288 height 21
click at [223, 97] on div "Breakdown of Cappuccino Components" at bounding box center [299, 102] width 288 height 21
click at [207, 108] on div "Breakdown of Cappuccino Components" at bounding box center [299, 102] width 288 height 21
click at [198, 102] on p "Breakdown of Cappuccino Components" at bounding box center [225, 101] width 124 height 9
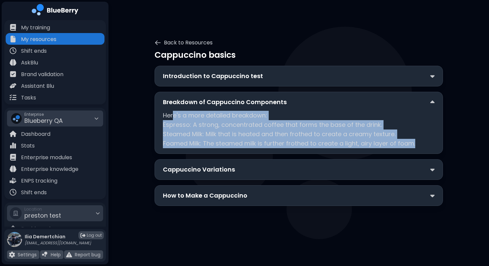
drag, startPoint x: 172, startPoint y: 119, endPoint x: 290, endPoint y: 149, distance: 121.1
click at [290, 149] on div "Breakdown of Cappuccino Components Here's a more detailed breakdown: Espresso: …" at bounding box center [299, 123] width 288 height 62
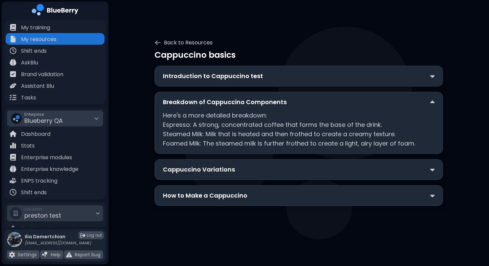
click at [257, 174] on div "Cappuccino Variations" at bounding box center [299, 169] width 288 height 21
click at [240, 186] on div "How to Make a Cappuccino" at bounding box center [299, 195] width 288 height 21
click at [225, 193] on p "How to Make a Cappuccino" at bounding box center [205, 195] width 84 height 9
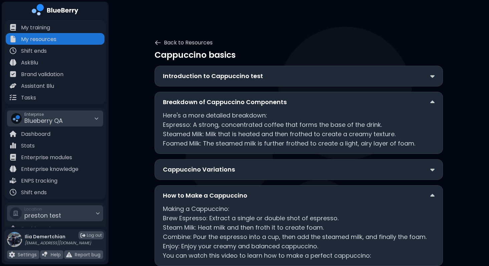
click at [230, 177] on div "Cappuccino Variations" at bounding box center [299, 169] width 288 height 21
click at [236, 165] on div "Cappuccino Variations" at bounding box center [299, 169] width 272 height 9
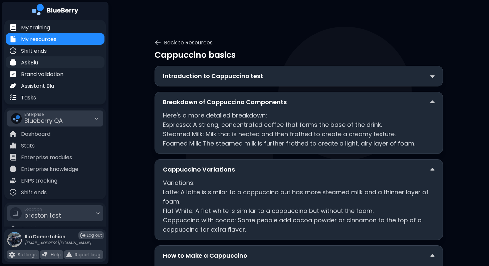
click at [44, 65] on div "AskBlu" at bounding box center [55, 62] width 99 height 12
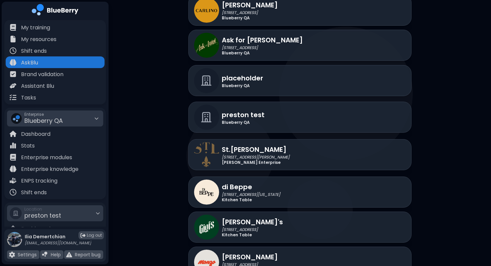
scroll to position [1114, 0]
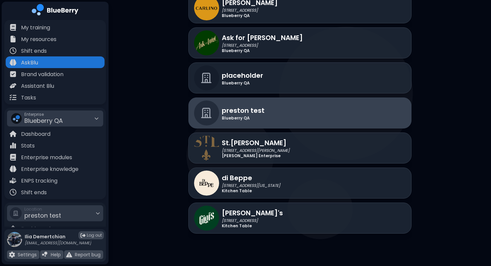
click at [301, 114] on div "preston test Blueberry QA" at bounding box center [299, 112] width 223 height 31
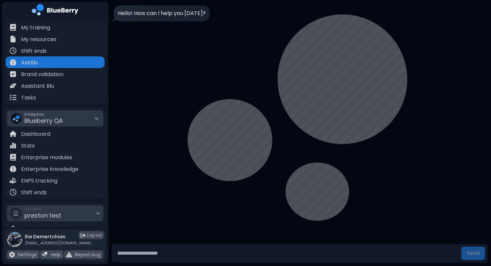
click at [167, 247] on input "text" at bounding box center [286, 253] width 344 height 13
type input "**********"
click at [461, 247] on button "Send" at bounding box center [473, 253] width 24 height 13
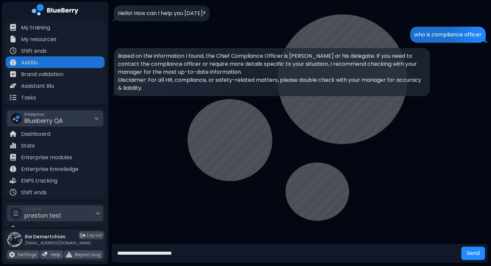
type input "**********"
click at [461, 247] on button "Send" at bounding box center [473, 253] width 24 height 13
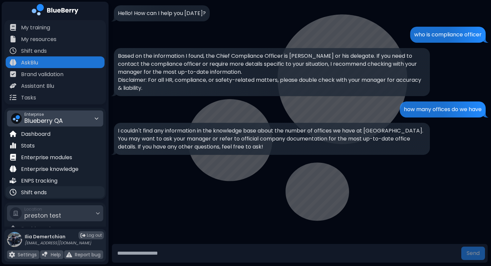
scroll to position [87, 0]
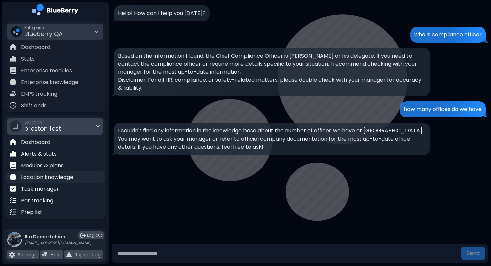
click at [64, 178] on p "Location knowledge" at bounding box center [47, 177] width 52 height 8
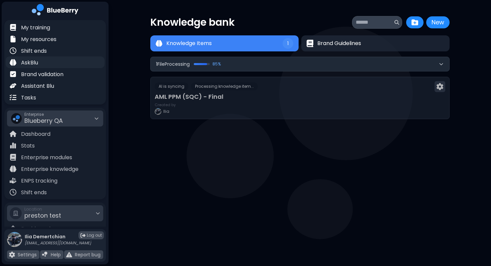
click at [45, 63] on div "AskBlu" at bounding box center [55, 62] width 99 height 12
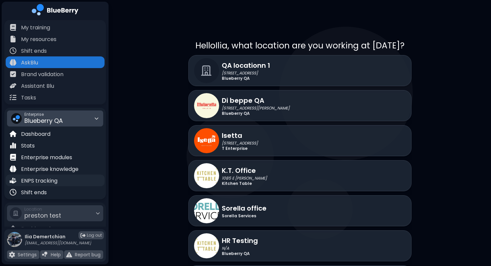
scroll to position [87, 0]
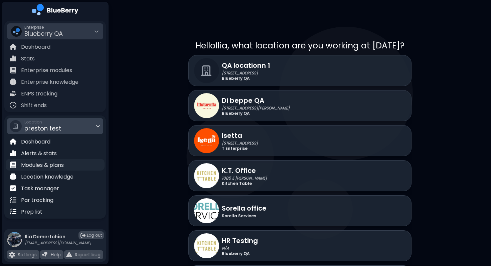
click at [69, 170] on div "Modules & plans" at bounding box center [55, 165] width 99 height 12
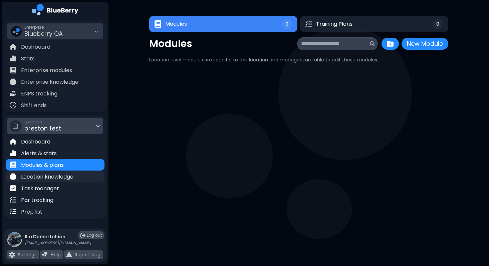
click at [57, 176] on p "Location knowledge" at bounding box center [47, 177] width 52 height 8
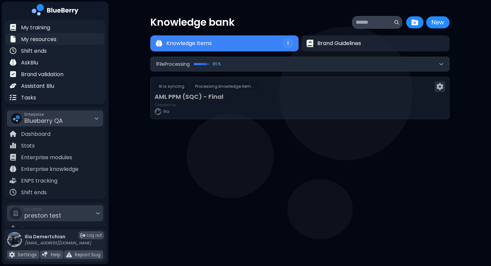
click at [53, 40] on p "My resources" at bounding box center [38, 39] width 35 height 8
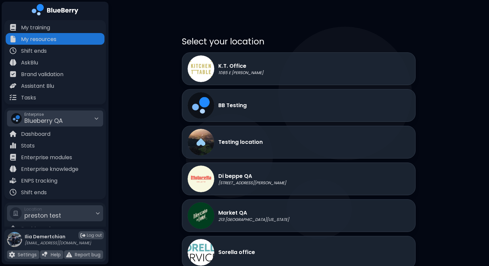
click at [282, 51] on div "Select your location K.T. Office 1085 E [PERSON_NAME] Testing Testing location …" at bounding box center [299, 223] width 234 height 374
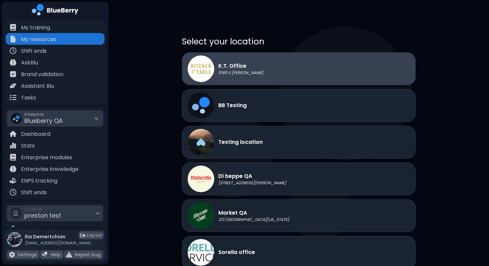
click at [271, 61] on div "K.T. Office 1085 E [GEOGRAPHIC_DATA]" at bounding box center [299, 68] width 234 height 33
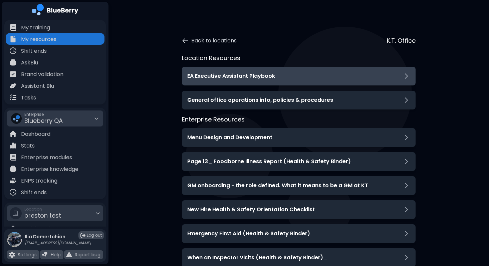
click at [295, 79] on div "EA Executive Assistant Playbook" at bounding box center [298, 76] width 223 height 8
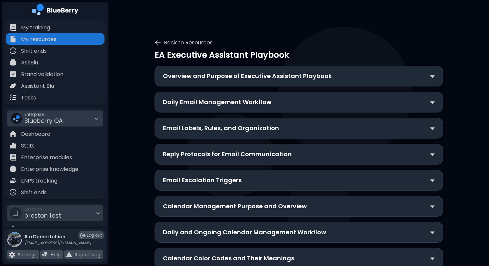
click at [295, 79] on p "Overview and Purpose of Executive Assistant Playbook" at bounding box center [247, 75] width 169 height 9
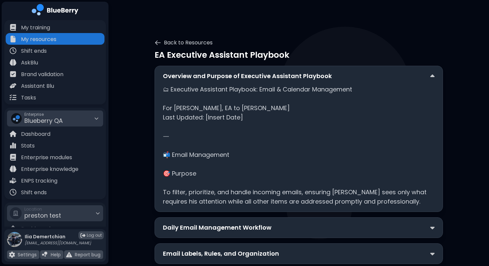
click at [223, 73] on p "Overview and Purpose of Executive Assistant Playbook" at bounding box center [247, 75] width 169 height 9
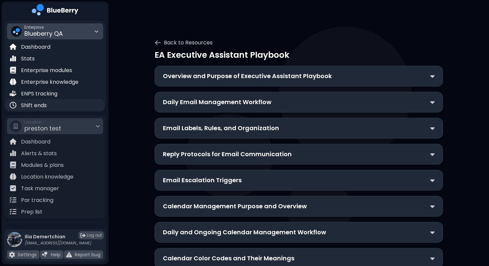
scroll to position [87, 0]
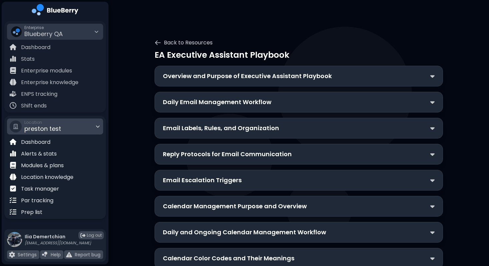
click at [57, 129] on span "preston test" at bounding box center [42, 129] width 37 height 8
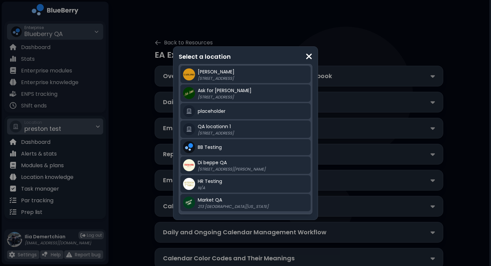
click at [57, 129] on div "Select a location [PERSON_NAME] QA [STREET_ADDRESS] Ask for [PERSON_NAME] [STRE…" at bounding box center [245, 133] width 491 height 266
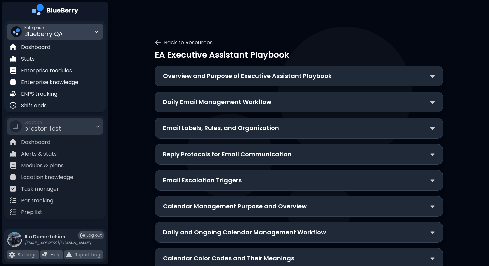
click at [71, 36] on div "Enterprise Blueberry QA" at bounding box center [55, 32] width 96 height 16
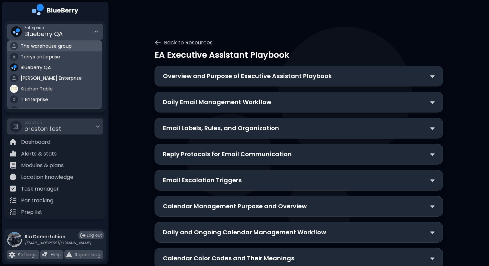
scroll to position [39, 0]
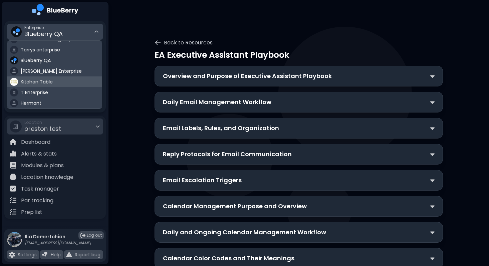
click at [50, 82] on span "Kitchen Table" at bounding box center [37, 82] width 32 height 6
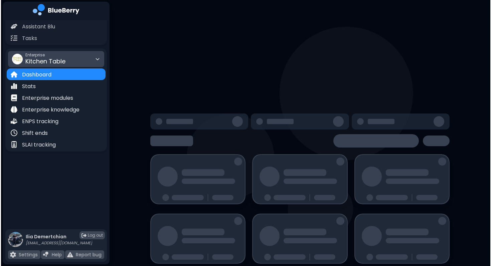
scroll to position [81, 0]
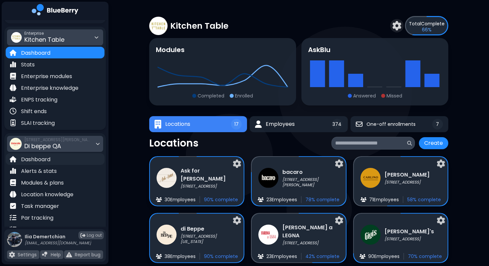
click at [64, 160] on div "Dashboard" at bounding box center [55, 159] width 99 height 12
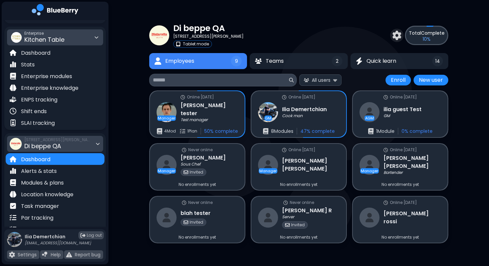
click at [60, 144] on span "Di beppe QA" at bounding box center [42, 146] width 37 height 8
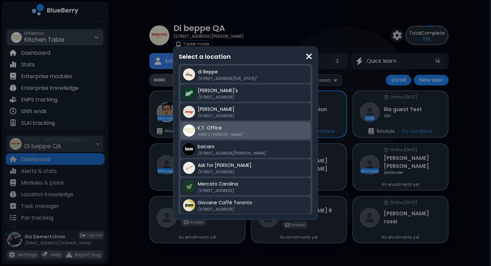
click at [218, 130] on span "K.T. Office" at bounding box center [210, 128] width 24 height 7
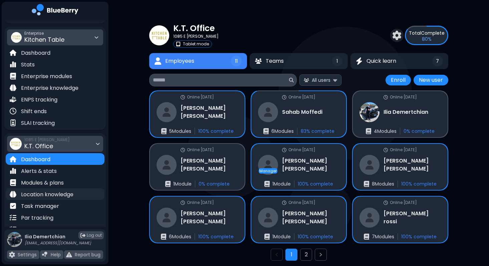
scroll to position [99, 0]
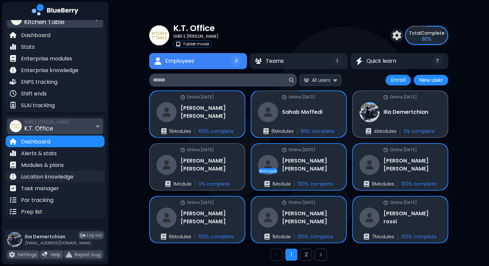
click at [58, 174] on p "Location knowledge" at bounding box center [47, 177] width 52 height 8
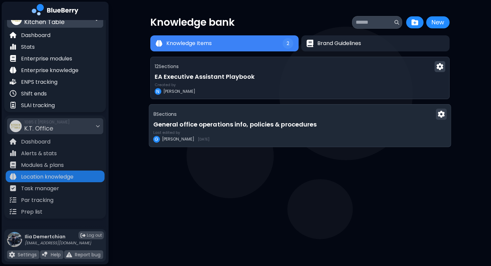
click at [268, 128] on h3 "General office operations info, policies & procedures" at bounding box center [299, 123] width 293 height 9
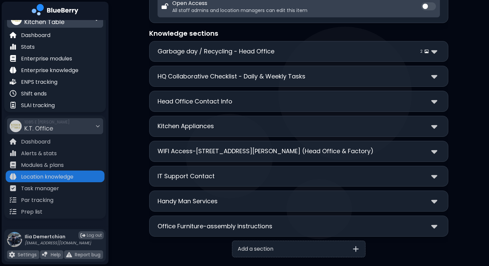
scroll to position [113, 0]
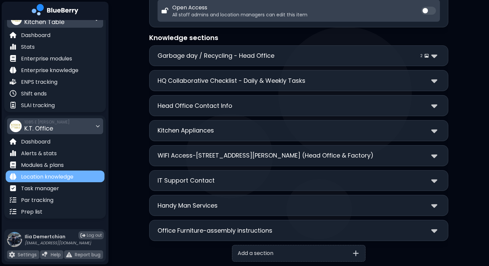
click at [31, 175] on p "Location knowledge" at bounding box center [47, 177] width 52 height 8
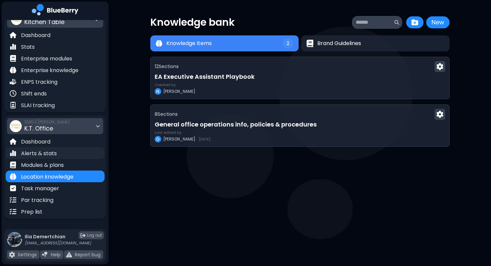
click at [44, 151] on p "Alerts & stats" at bounding box center [39, 154] width 36 height 8
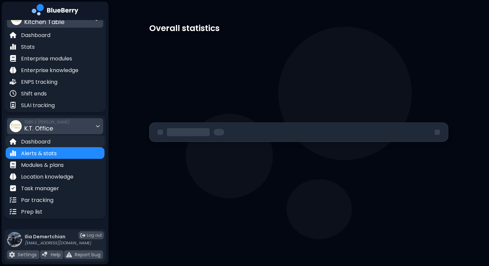
click at [46, 143] on p "Dashboard" at bounding box center [35, 142] width 29 height 8
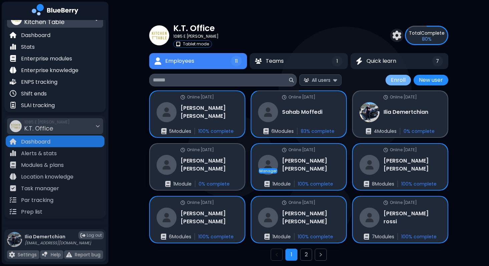
click at [397, 80] on button "Enroll" at bounding box center [398, 80] width 25 height 11
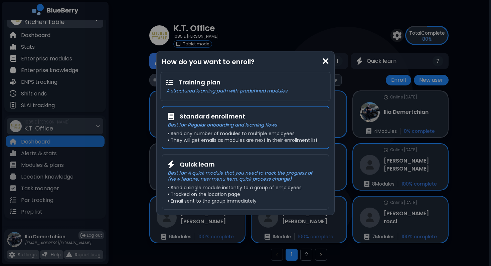
click at [228, 120] on h3 "Standard enrollment" at bounding box center [212, 115] width 65 height 9
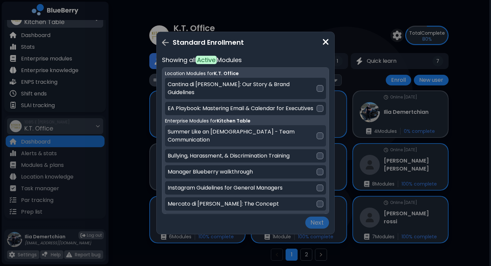
click at [252, 128] on p "Summer Like an [DEMOGRAPHIC_DATA] - Team Communication" at bounding box center [242, 136] width 149 height 16
click at [318, 219] on button "Next" at bounding box center [317, 223] width 24 height 12
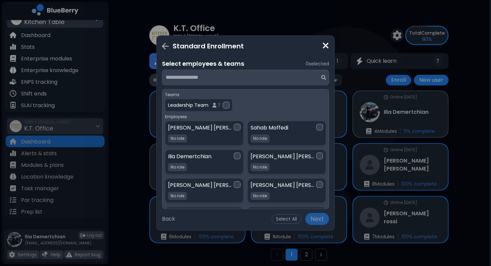
click at [284, 175] on div "[PERSON_NAME] No role No role [PERSON_NAME] No role No role [PERSON_NAME] No ro…" at bounding box center [245, 205] width 161 height 168
click at [280, 188] on p "[PERSON_NAME]" at bounding box center [283, 185] width 66 height 8
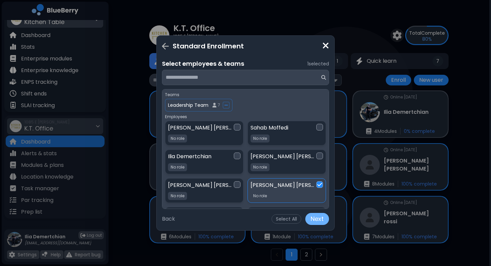
click at [322, 224] on button "Next" at bounding box center [317, 219] width 24 height 12
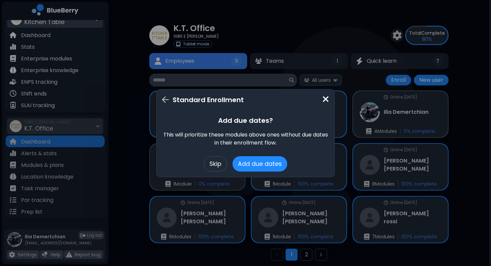
click at [384, 130] on div "Standard Enrollment Add due dates? This will prioritize these modules above one…" at bounding box center [245, 133] width 491 height 266
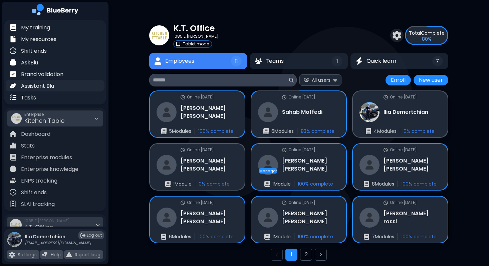
click at [40, 86] on p "Assistant Blu" at bounding box center [37, 86] width 33 height 8
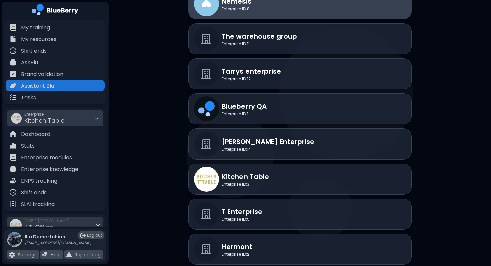
scroll to position [146, 0]
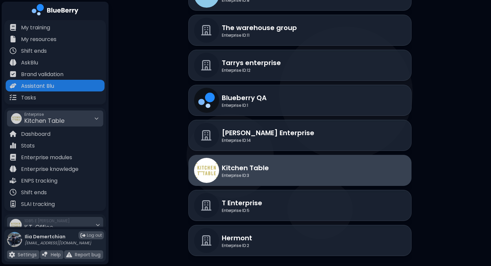
click at [264, 167] on p "Kitchen Table" at bounding box center [245, 168] width 47 height 10
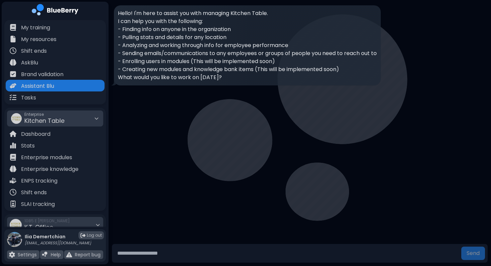
click at [156, 259] on input "text" at bounding box center [286, 253] width 344 height 13
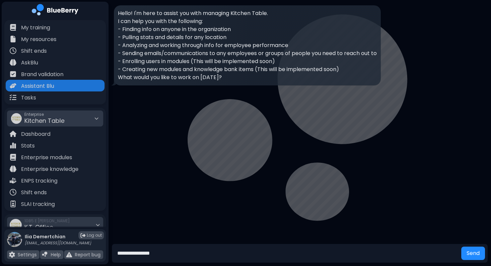
type input "**********"
click at [461, 247] on button "Send" at bounding box center [473, 253] width 24 height 13
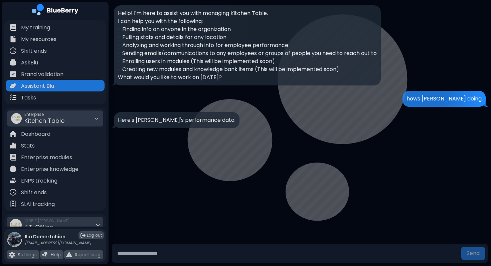
scroll to position [23, 0]
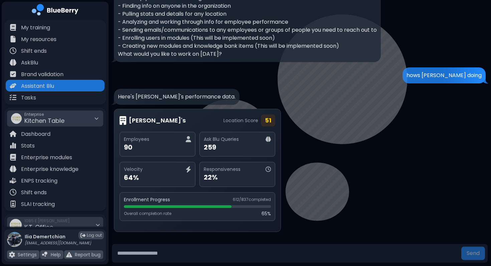
click at [205, 249] on input "text" at bounding box center [286, 253] width 344 height 13
type input "**********"
click at [461, 247] on button "Send" at bounding box center [473, 253] width 24 height 13
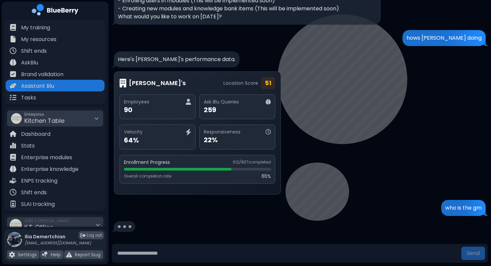
scroll to position [66, 0]
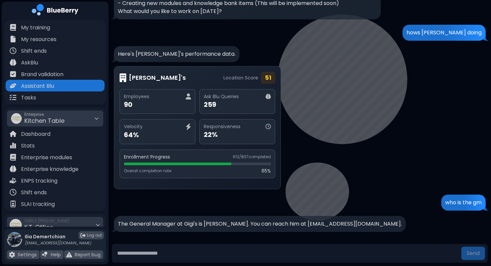
click at [214, 255] on input "text" at bounding box center [286, 253] width 344 height 13
type input "**********"
click at [461, 247] on button "Send" at bounding box center [473, 253] width 24 height 13
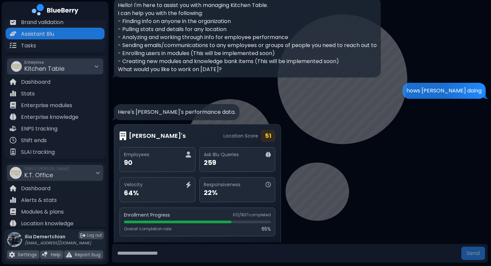
scroll to position [48, 0]
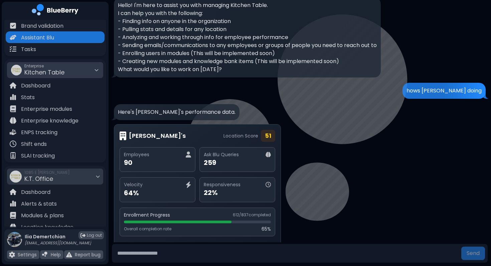
click at [63, 75] on span "Kitchen Table" at bounding box center [44, 72] width 40 height 8
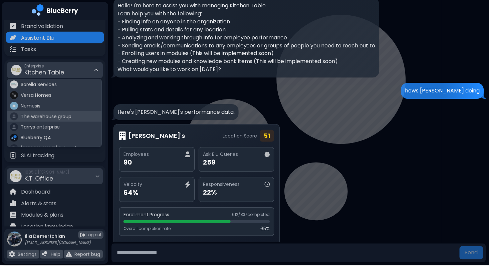
scroll to position [39, 0]
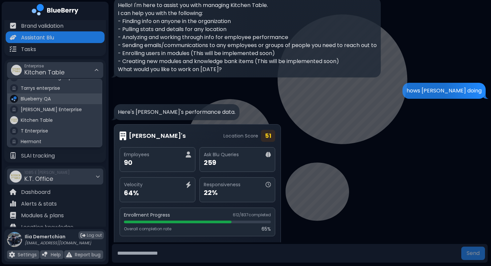
click at [51, 98] on div "Blueberry QA" at bounding box center [54, 98] width 94 height 11
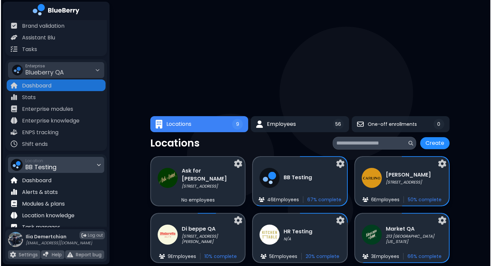
scroll to position [87, 0]
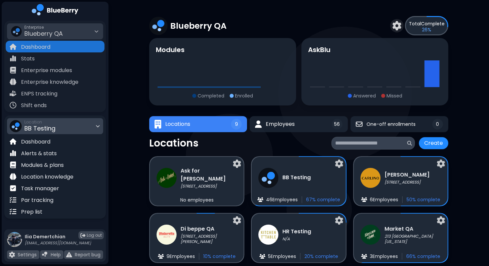
click at [54, 130] on span "BB Testing" at bounding box center [39, 128] width 31 height 8
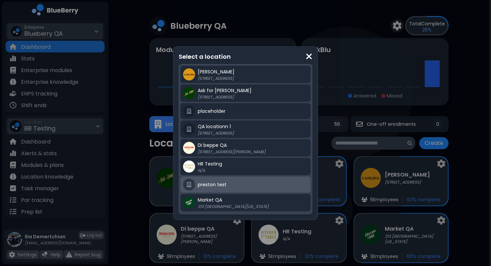
click at [215, 181] on div "preston test" at bounding box center [253, 185] width 110 height 8
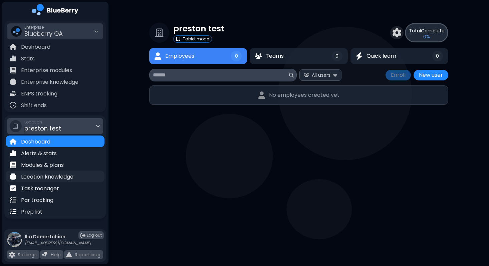
click at [40, 179] on p "Location knowledge" at bounding box center [47, 177] width 52 height 8
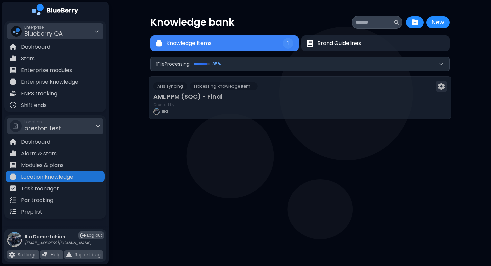
click at [248, 99] on h3 "AML PPM (SQC) - Final" at bounding box center [299, 96] width 293 height 9
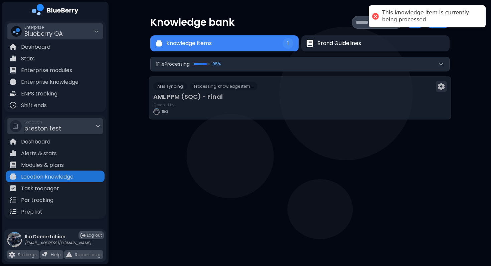
click at [248, 99] on h3 "AML PPM (SQC) - Final" at bounding box center [299, 96] width 293 height 9
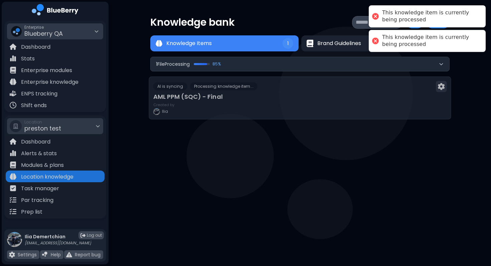
click at [248, 99] on h3 "AML PPM (SQC) - Final" at bounding box center [299, 96] width 293 height 9
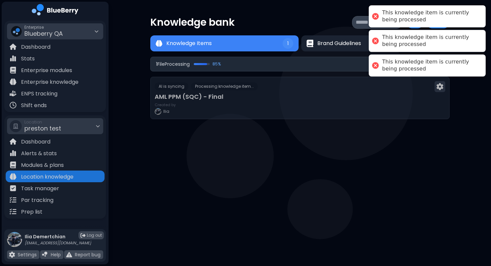
click at [195, 61] on div "1 File Processing 85 %" at bounding box center [188, 64] width 65 height 6
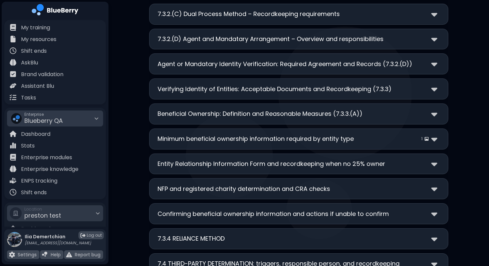
scroll to position [2300, 0]
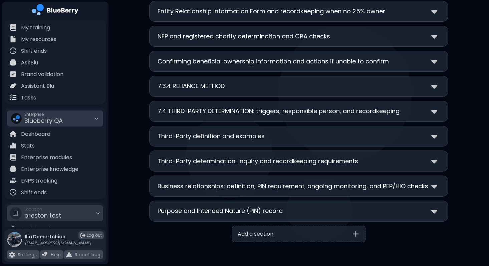
click at [227, 87] on div "7.3.4 RELIANCE METHOD" at bounding box center [299, 86] width 282 height 10
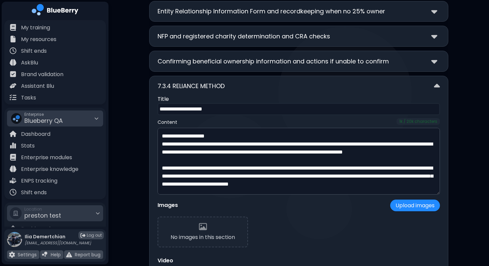
scroll to position [38, 0]
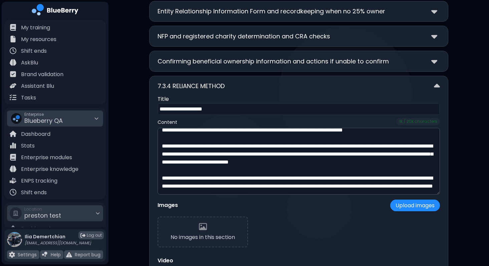
click at [265, 89] on div "7.3.4 RELIANCE METHOD" at bounding box center [299, 86] width 282 height 10
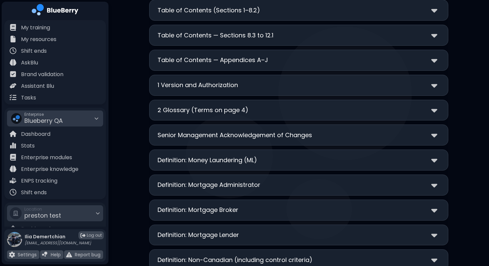
scroll to position [185, 0]
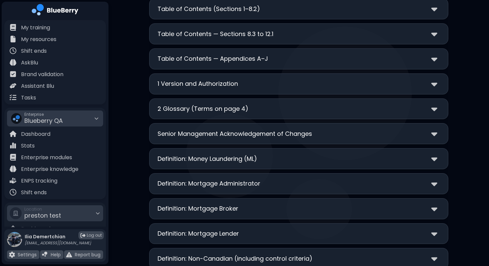
click at [233, 183] on p "Definition: Mortgage Administrator" at bounding box center [209, 183] width 103 height 9
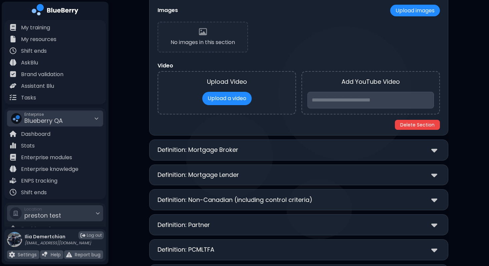
scroll to position [479, 0]
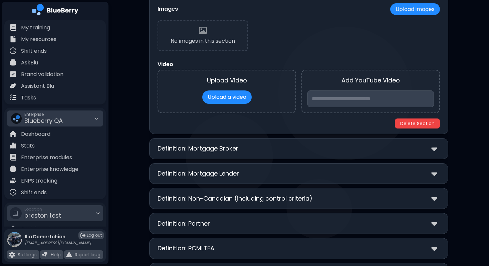
click at [267, 155] on div "**********" at bounding box center [298, 148] width 299 height 21
click at [297, 154] on div "**********" at bounding box center [298, 148] width 299 height 21
click at [333, 145] on div "Definition: Mortgage Broker" at bounding box center [299, 149] width 282 height 10
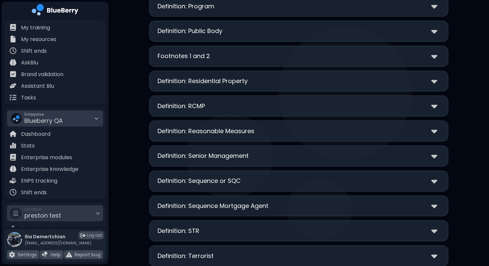
scroll to position [1049, 0]
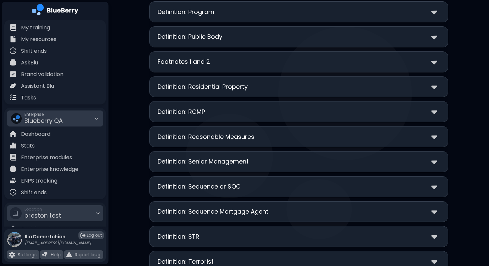
click at [189, 61] on p "Footnotes 1 and 2" at bounding box center [184, 61] width 52 height 9
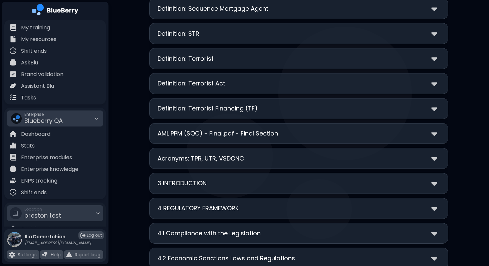
scroll to position [1485, 0]
click at [206, 107] on p "Definition: Terrorist Financing (TF)" at bounding box center [208, 108] width 100 height 9
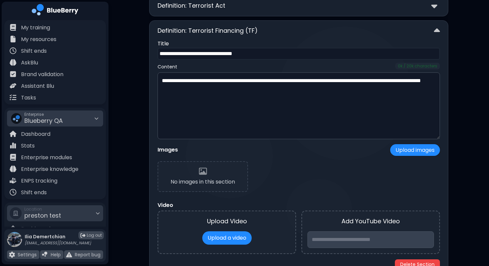
scroll to position [1554, 0]
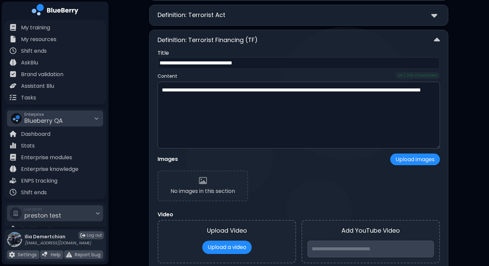
click at [326, 35] on div "Definition: Terrorist Financing (TF)" at bounding box center [299, 40] width 282 height 10
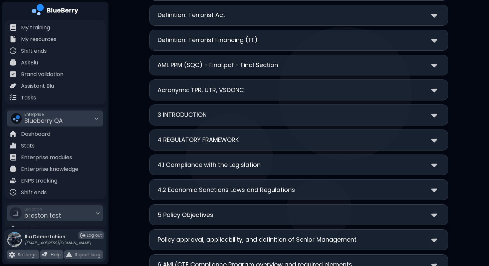
click at [249, 40] on p "Definition: Terrorist Financing (TF)" at bounding box center [208, 39] width 100 height 9
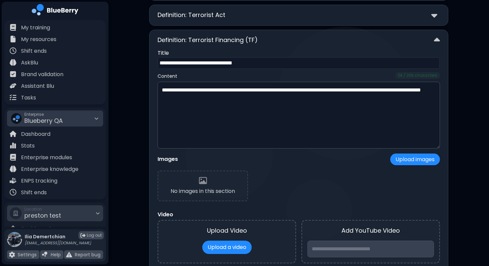
click at [249, 40] on p "Definition: Terrorist Financing (TF)" at bounding box center [208, 39] width 100 height 9
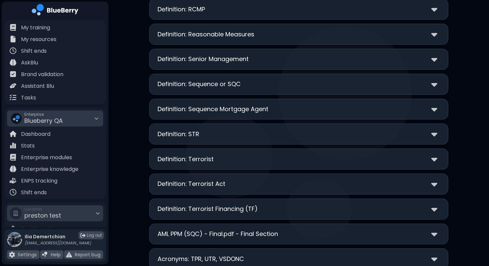
scroll to position [1390, 0]
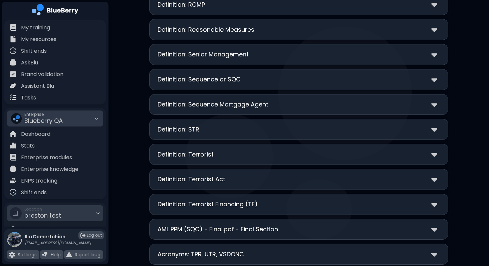
click at [220, 150] on div "Definition: Terrorist" at bounding box center [299, 155] width 282 height 10
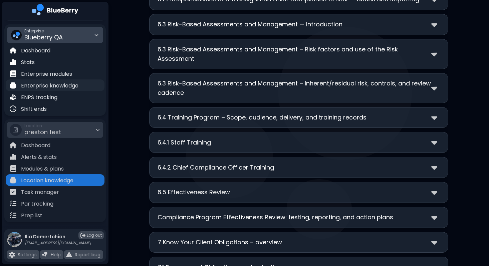
scroll to position [87, 0]
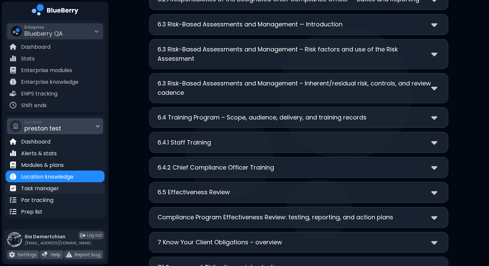
click at [37, 190] on p "Task manager" at bounding box center [40, 189] width 38 height 8
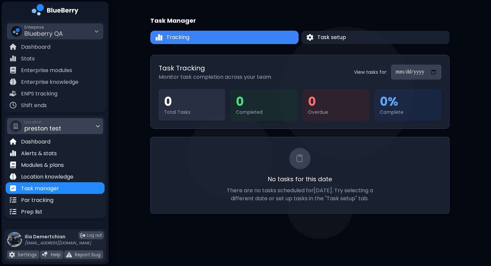
click at [49, 131] on span "preston test" at bounding box center [42, 128] width 37 height 8
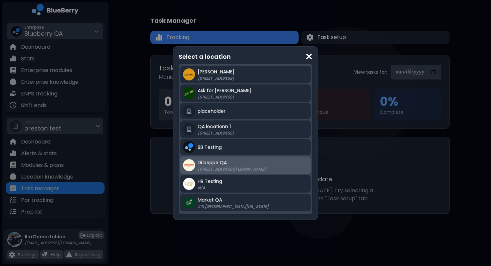
click at [226, 170] on p "[STREET_ADDRESS][PERSON_NAME]" at bounding box center [239, 169] width 83 height 5
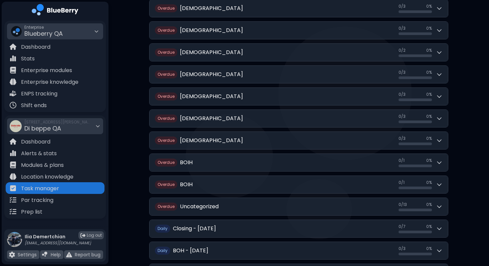
scroll to position [544, 0]
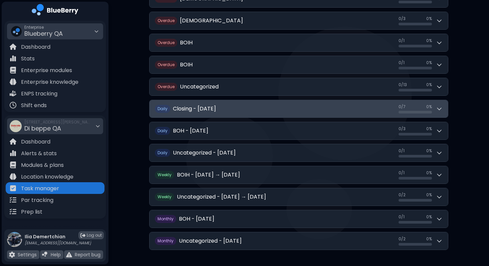
click at [216, 108] on h2 "Closing - Wednesday, September 3" at bounding box center [194, 109] width 43 height 8
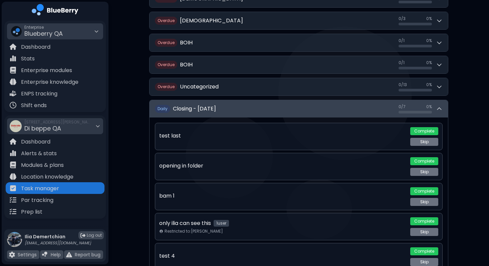
click at [216, 108] on h2 "Closing - Wednesday, September 3" at bounding box center [194, 109] width 43 height 8
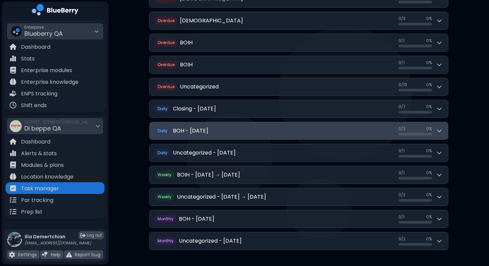
click at [208, 134] on h2 "BOH - Wednesday, September 3" at bounding box center [190, 131] width 35 height 8
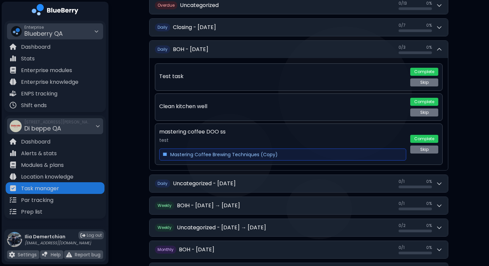
scroll to position [656, 0]
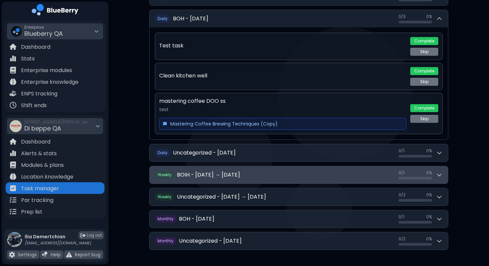
click at [229, 174] on h2 "BOIH - Aug 31 → Sep 6" at bounding box center [208, 175] width 63 height 8
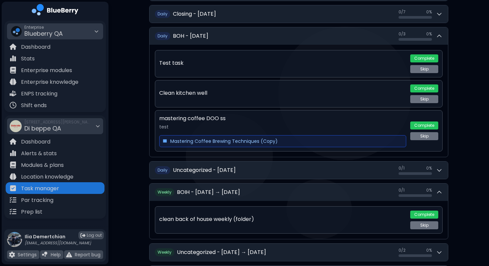
scroll to position [633, 0]
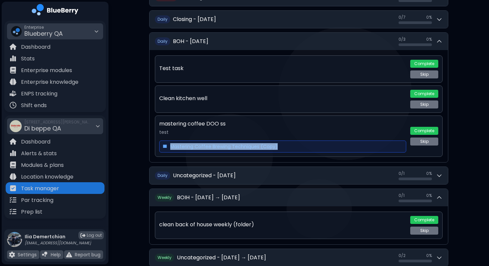
drag, startPoint x: 157, startPoint y: 145, endPoint x: 328, endPoint y: 151, distance: 171.3
click at [328, 151] on div "mastering coffee DOO ss test Mastering Coffee Brewing Techniques (Copy) Complet…" at bounding box center [299, 135] width 288 height 41
click at [328, 151] on div "Mastering Coffee Brewing Techniques (Copy)" at bounding box center [282, 147] width 247 height 12
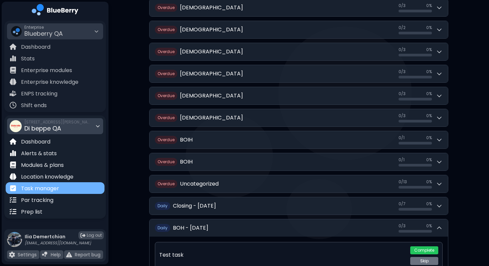
scroll to position [6, 0]
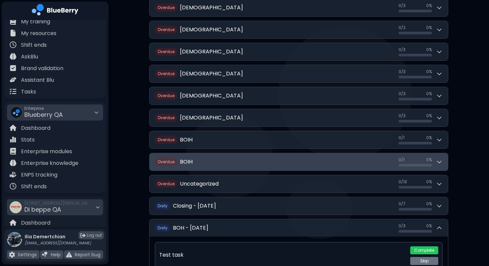
click at [297, 157] on button "Overdue BOIH 0 / 1 0 / 1 0 %" at bounding box center [299, 161] width 298 height 17
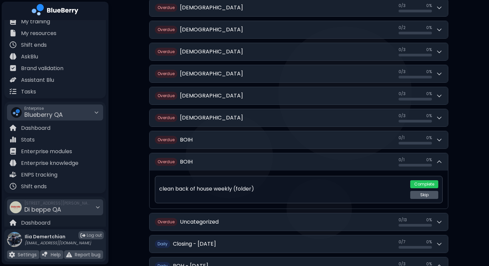
click at [432, 198] on button "Skip" at bounding box center [424, 195] width 28 height 8
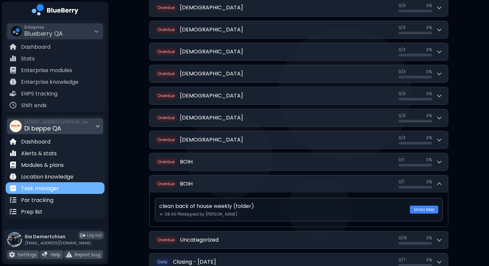
scroll to position [25, 0]
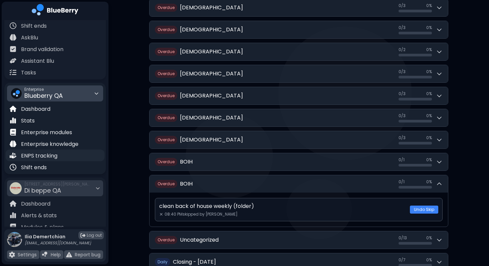
click at [44, 152] on p "ENPS tracking" at bounding box center [39, 156] width 36 height 8
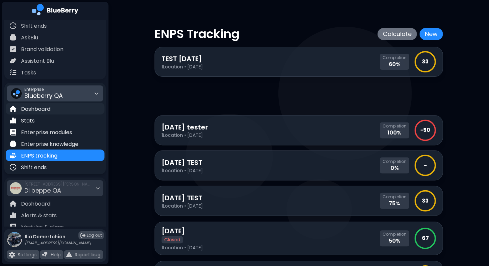
click at [50, 109] on p "Dashboard" at bounding box center [35, 109] width 29 height 8
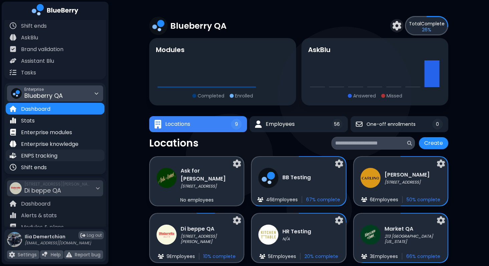
click at [35, 150] on div "ENPS tracking" at bounding box center [55, 156] width 99 height 12
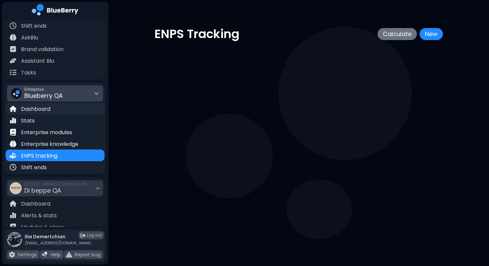
click at [51, 109] on div "Dashboard" at bounding box center [55, 109] width 99 height 12
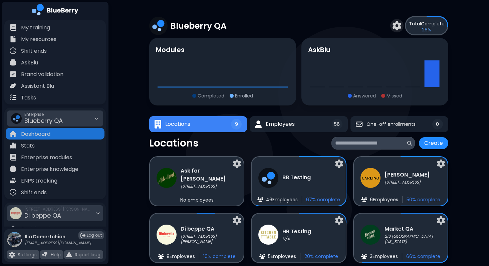
click at [50, 18] on div at bounding box center [55, 11] width 107 height 18
click at [45, 25] on p "My training" at bounding box center [35, 28] width 29 height 8
